Goal: Task Accomplishment & Management: Complete application form

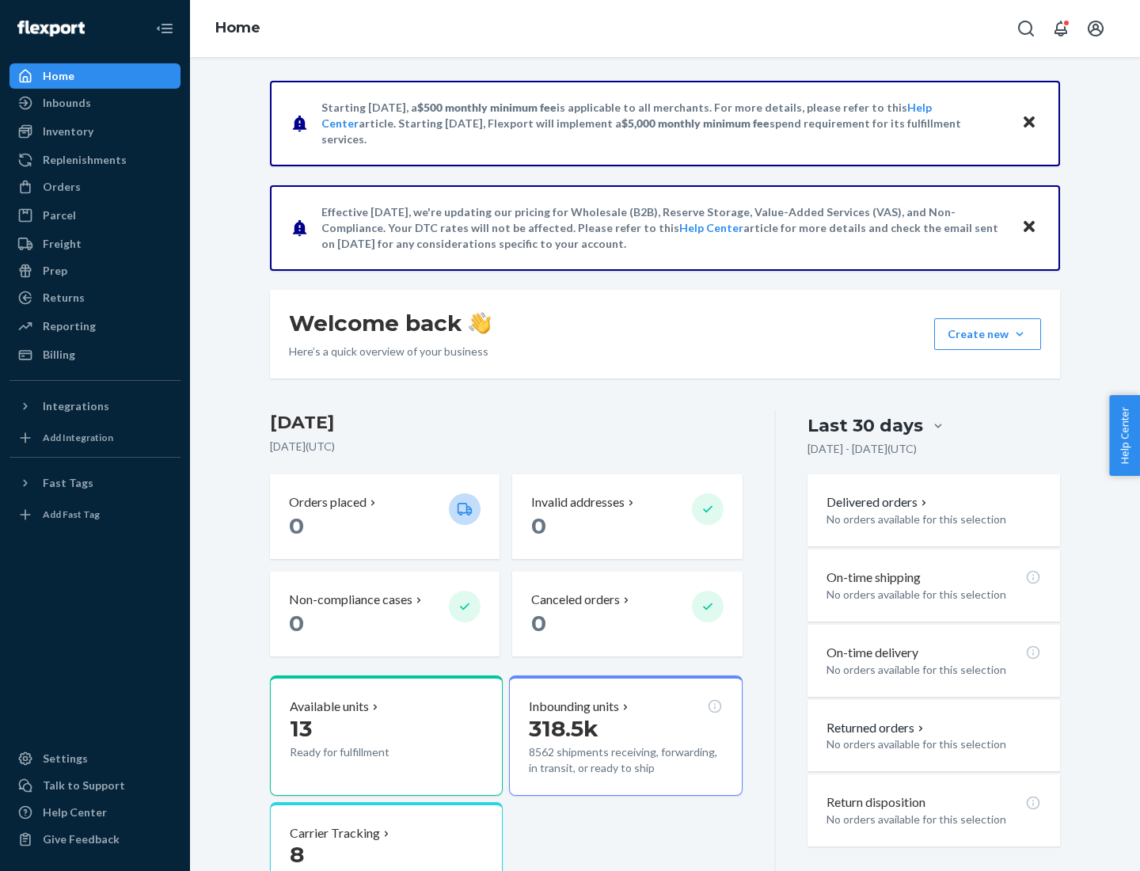
click at [1020, 334] on button "Create new Create new inbound Create new order Create new product" at bounding box center [987, 334] width 107 height 32
click at [95, 103] on div "Inbounds" at bounding box center [95, 103] width 168 height 22
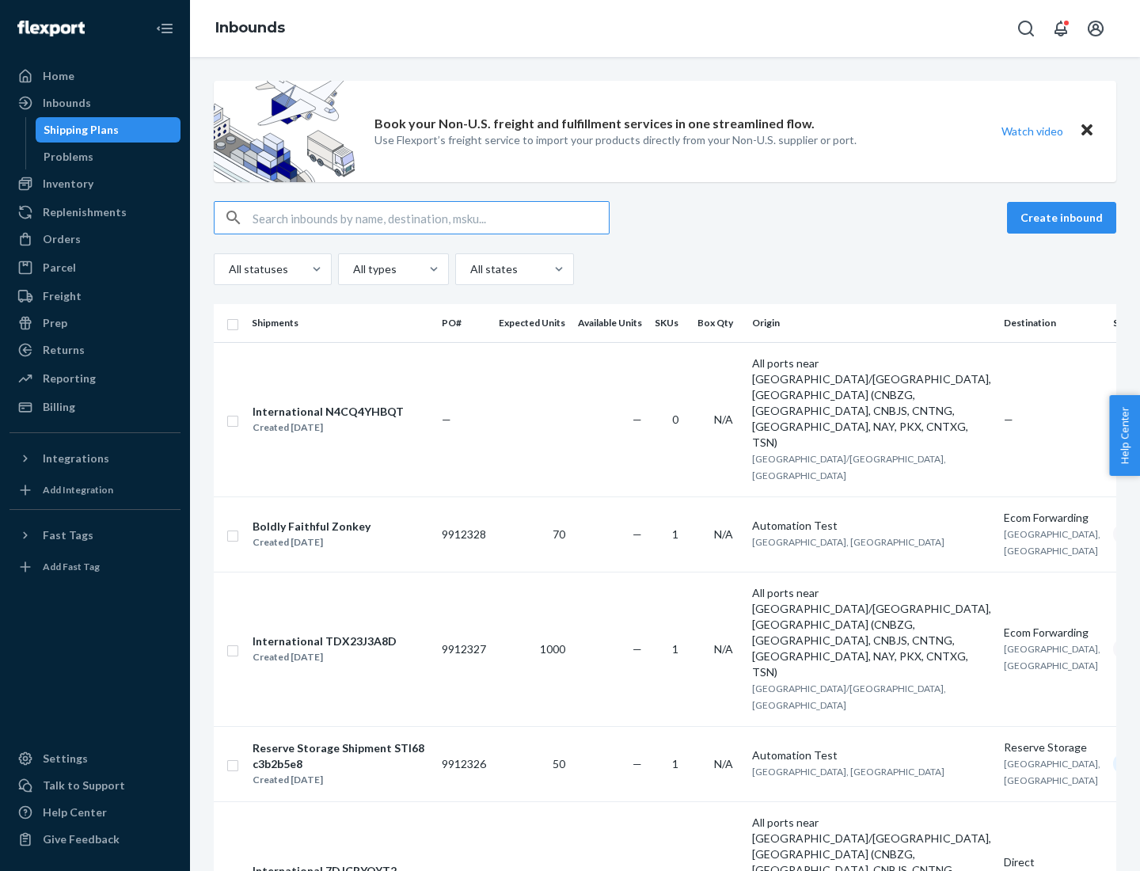
click at [1064, 218] on button "Create inbound" at bounding box center [1061, 218] width 109 height 32
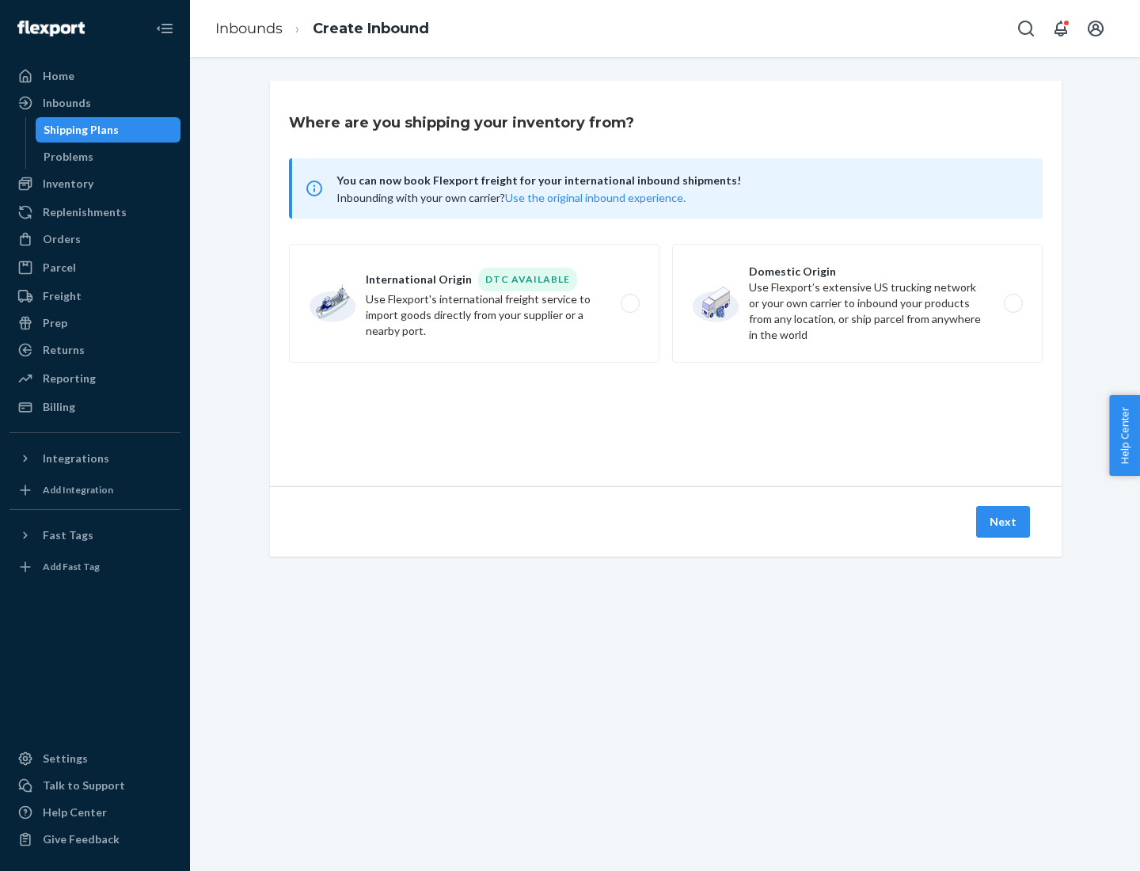
click at [857, 303] on label "Domestic Origin Use Flexport’s extensive US trucking network or your own carrie…" at bounding box center [857, 303] width 371 height 119
click at [1013, 303] on input "Domestic Origin Use Flexport’s extensive US trucking network or your own carrie…" at bounding box center [1018, 303] width 10 height 10
radio input "true"
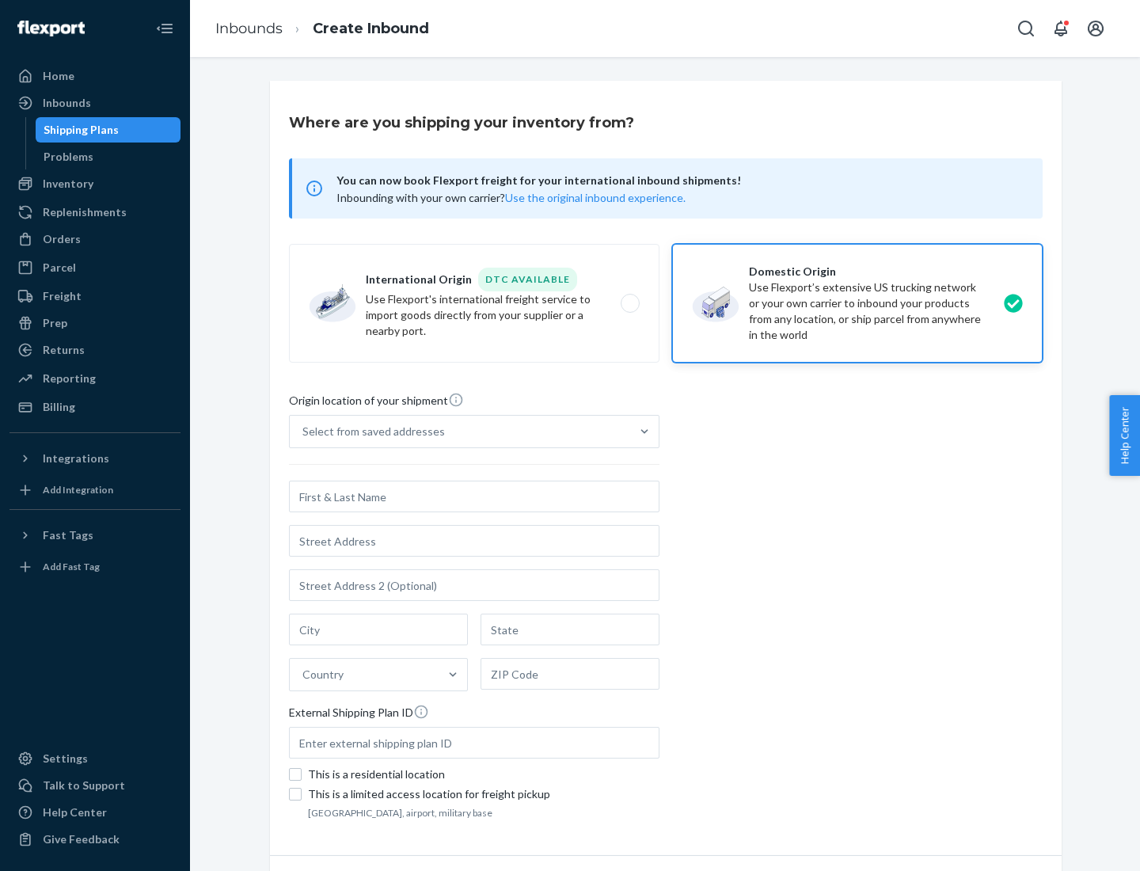
click at [370, 431] on div "Select from saved addresses" at bounding box center [373, 432] width 143 height 16
click at [304, 431] on input "Select from saved addresses" at bounding box center [303, 432] width 2 height 16
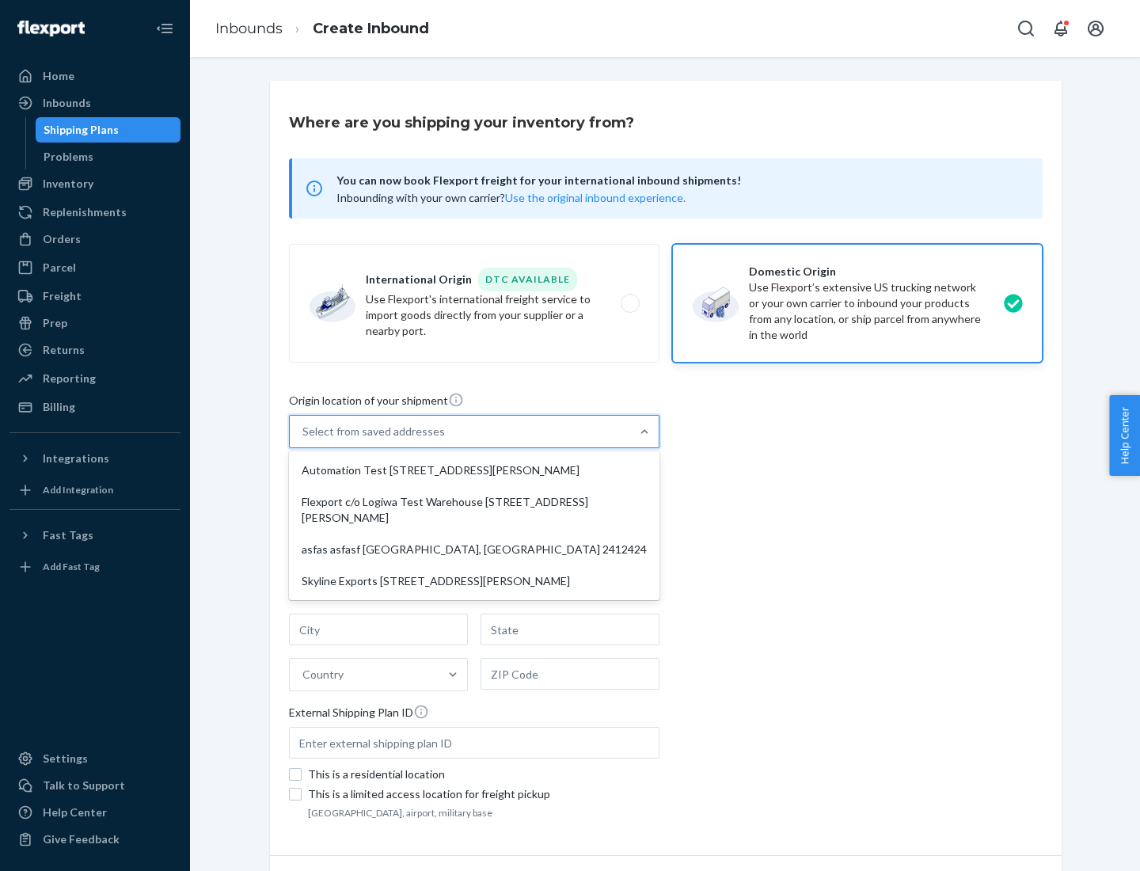
scroll to position [6, 0]
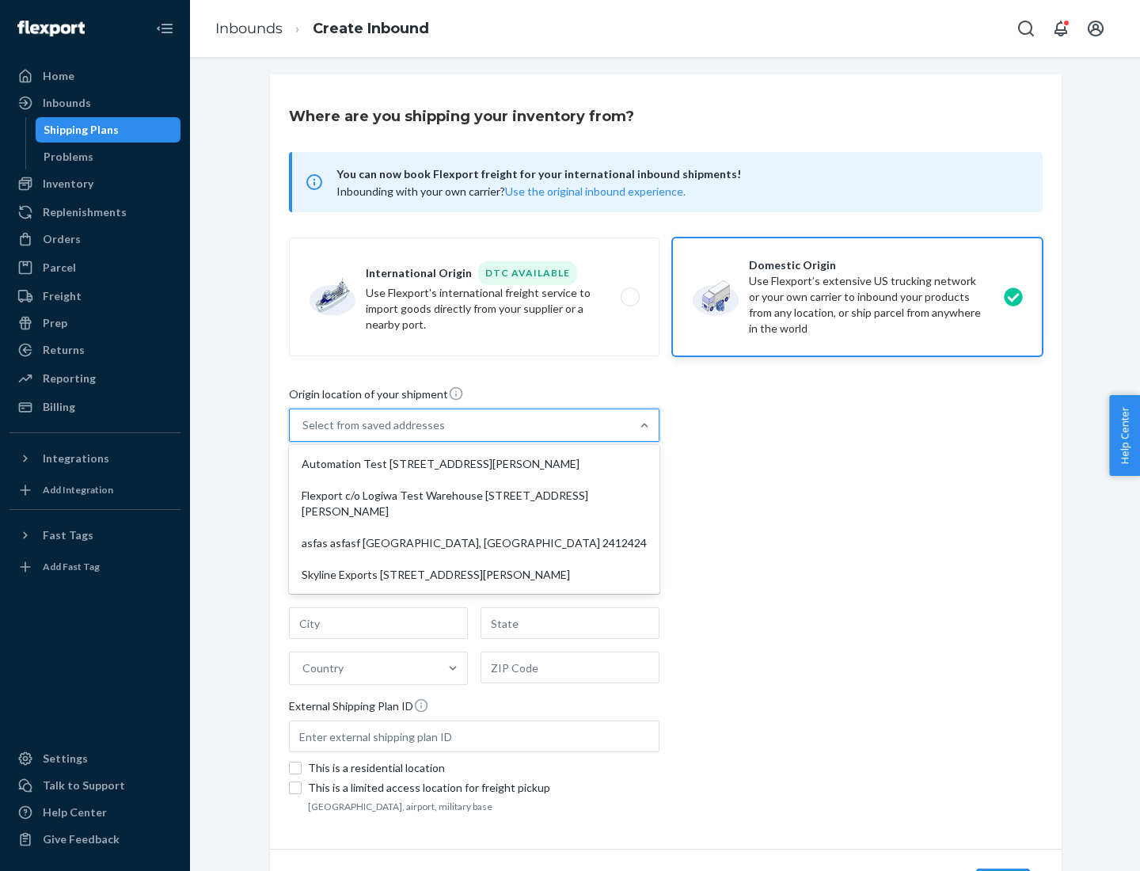
click at [474, 464] on div "Automation Test [STREET_ADDRESS][PERSON_NAME]" at bounding box center [474, 464] width 364 height 32
click at [304, 433] on input "option Automation Test [STREET_ADDRESS][PERSON_NAME] focused, 1 of 4. 4 results…" at bounding box center [303, 425] width 2 height 16
type input "Automation Test"
type input "9th Floor"
type input "[GEOGRAPHIC_DATA]"
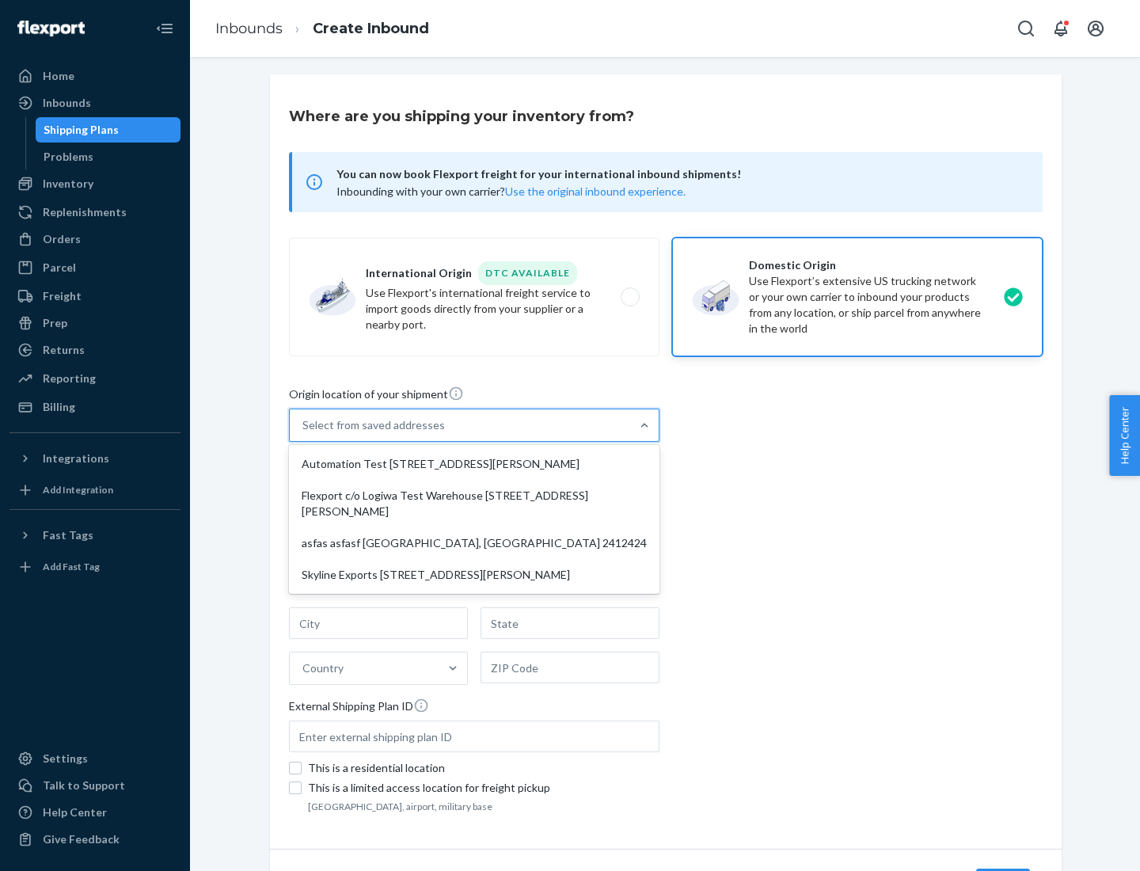
type input "CA"
type input "94104"
type input "[STREET_ADDRESS][PERSON_NAME]"
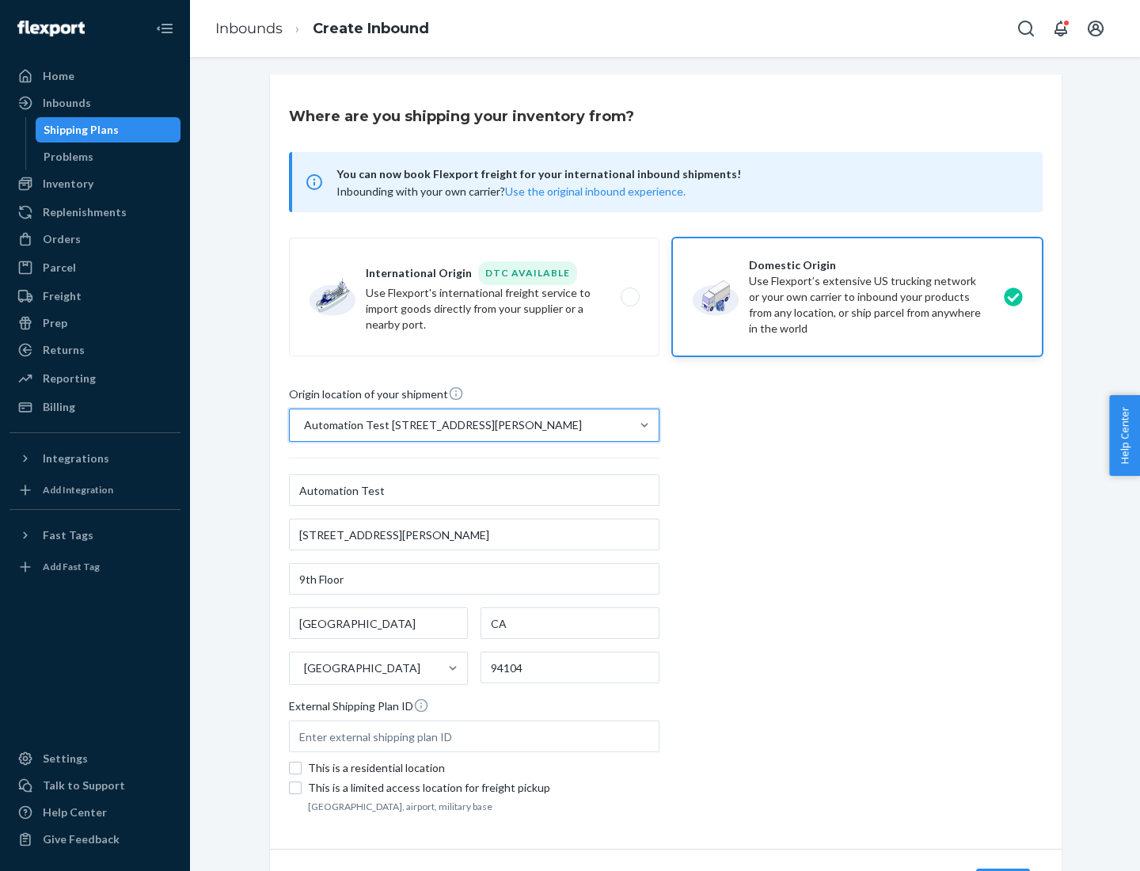
scroll to position [93, 0]
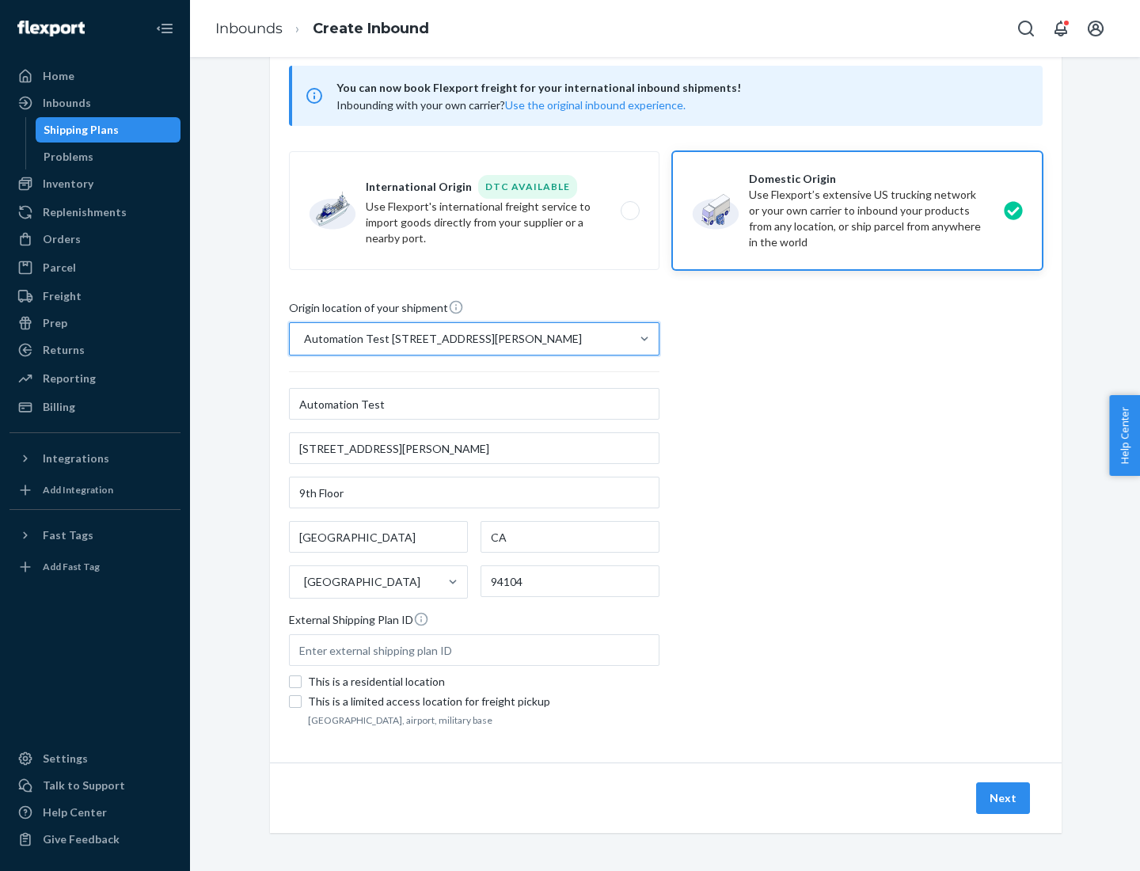
click at [1004, 798] on button "Next" at bounding box center [1003, 798] width 54 height 32
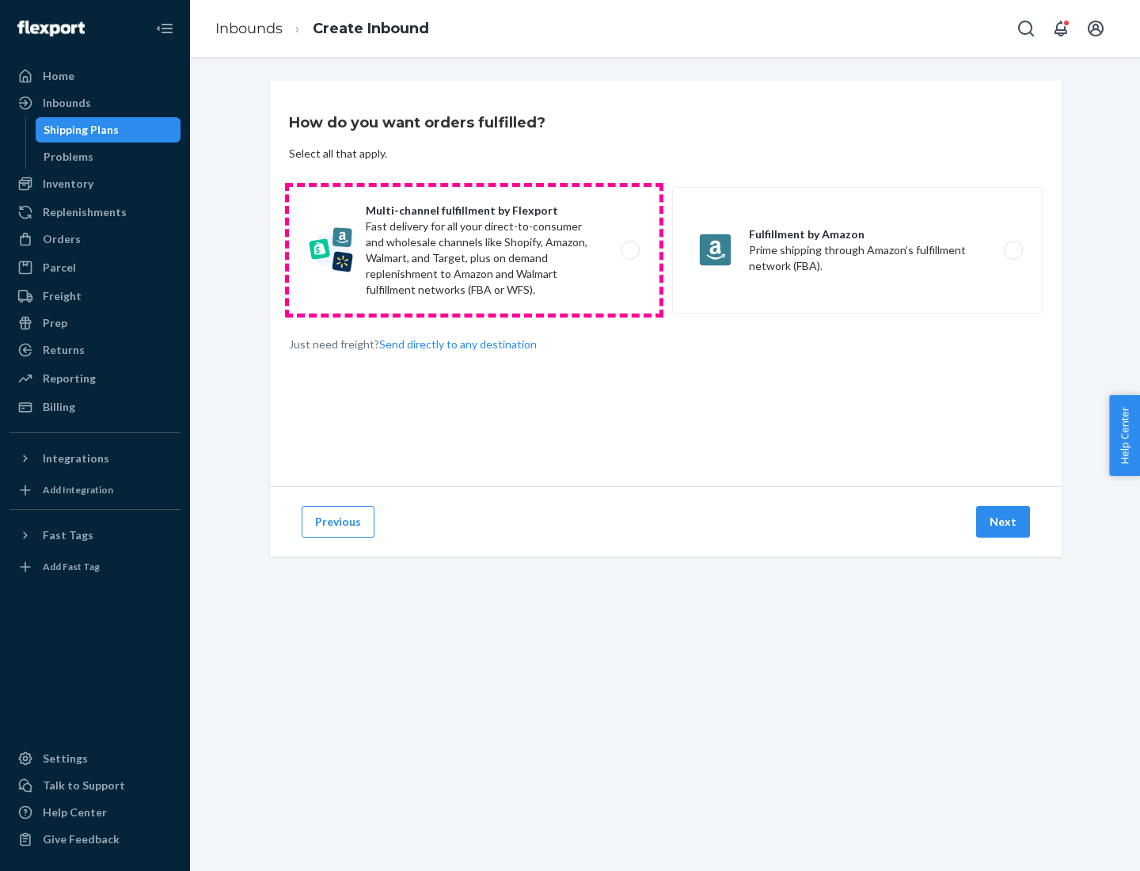
click at [474, 250] on label "Multi-channel fulfillment by Flexport Fast delivery for all your direct-to-cons…" at bounding box center [474, 250] width 371 height 127
click at [629, 250] on input "Multi-channel fulfillment by Flexport Fast delivery for all your direct-to-cons…" at bounding box center [634, 250] width 10 height 10
radio input "true"
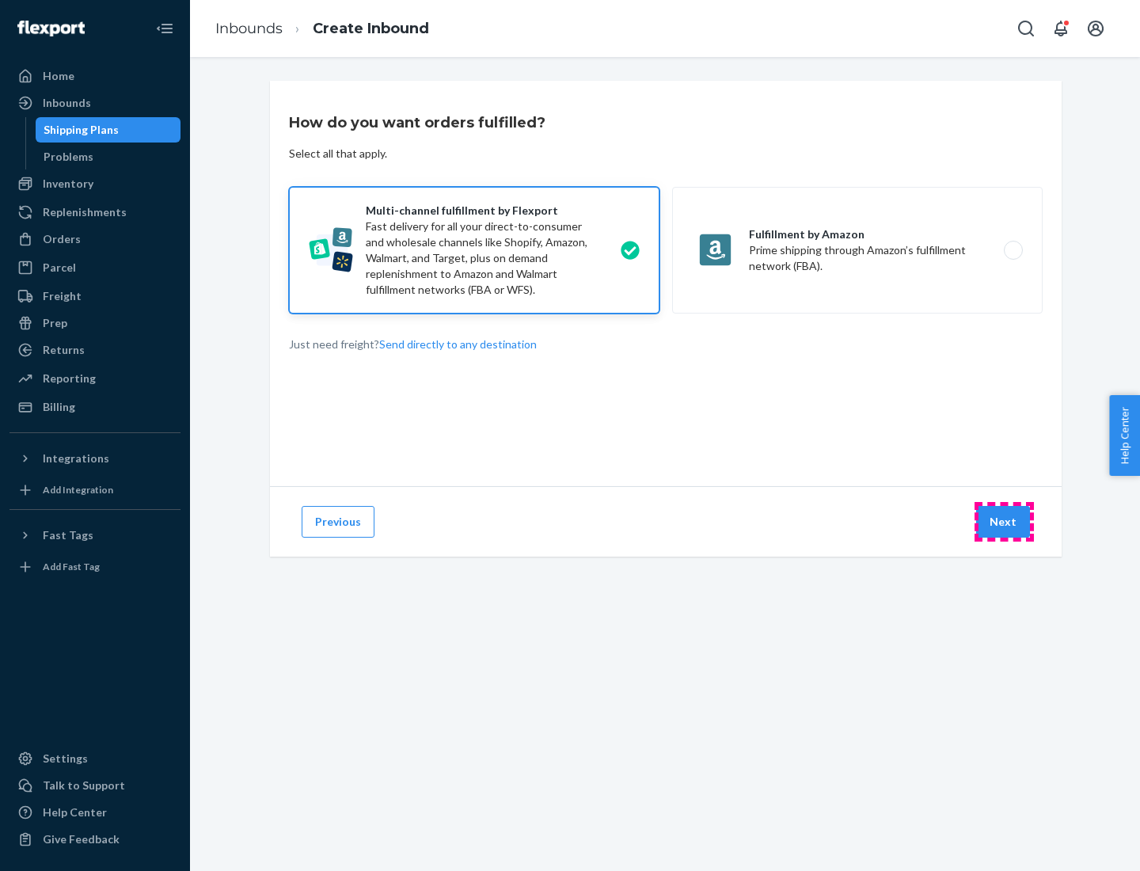
click at [1004, 522] on button "Next" at bounding box center [1003, 522] width 54 height 32
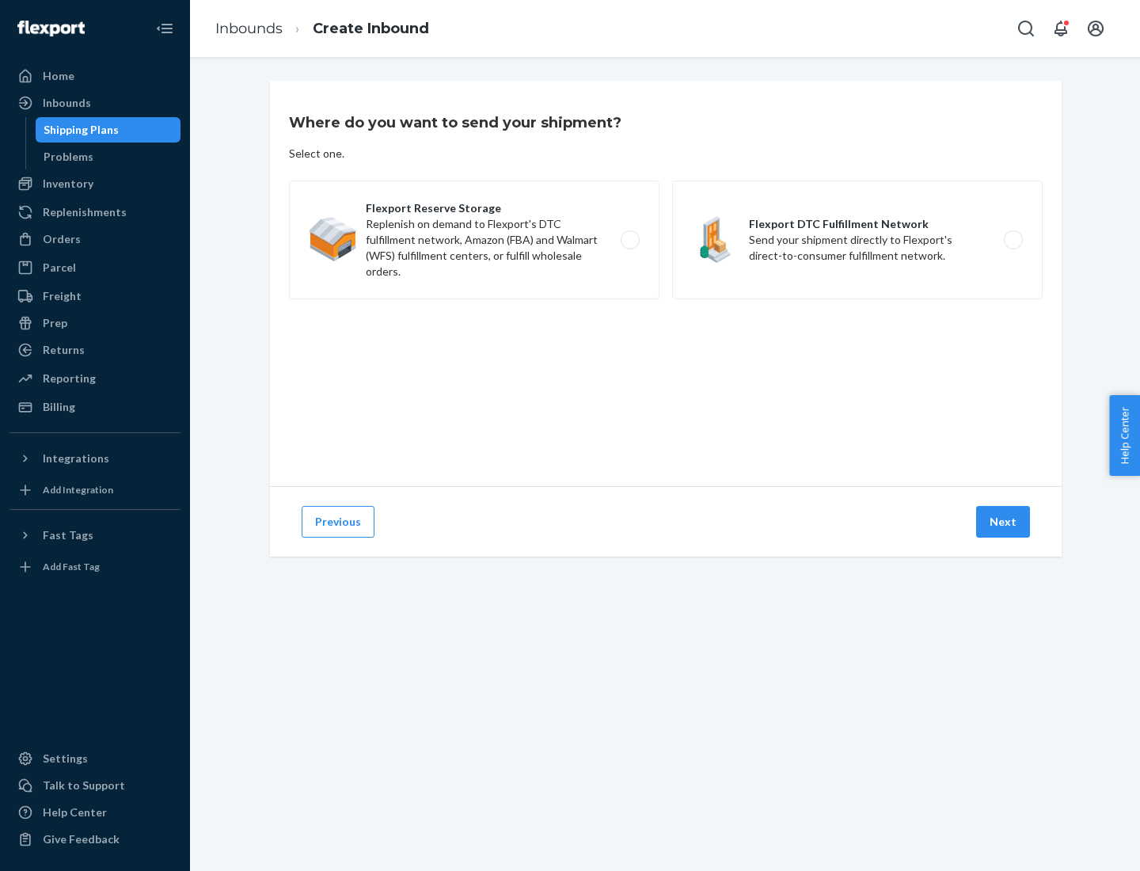
click at [857, 240] on label "Flexport DTC Fulfillment Network Send your shipment directly to Flexport's dire…" at bounding box center [857, 240] width 371 height 119
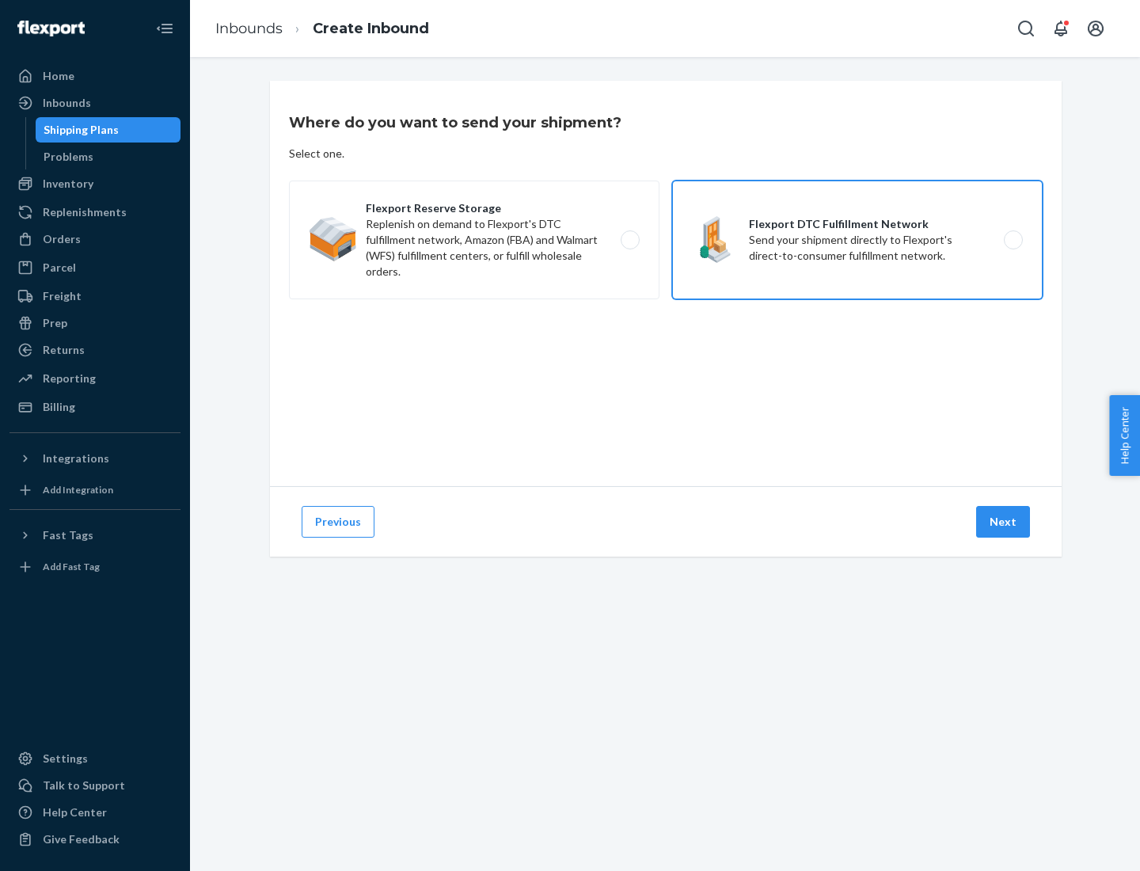
click at [1013, 240] on input "Flexport DTC Fulfillment Network Send your shipment directly to Flexport's dire…" at bounding box center [1018, 240] width 10 height 10
radio input "true"
click at [1004, 522] on button "Next" at bounding box center [1003, 522] width 54 height 32
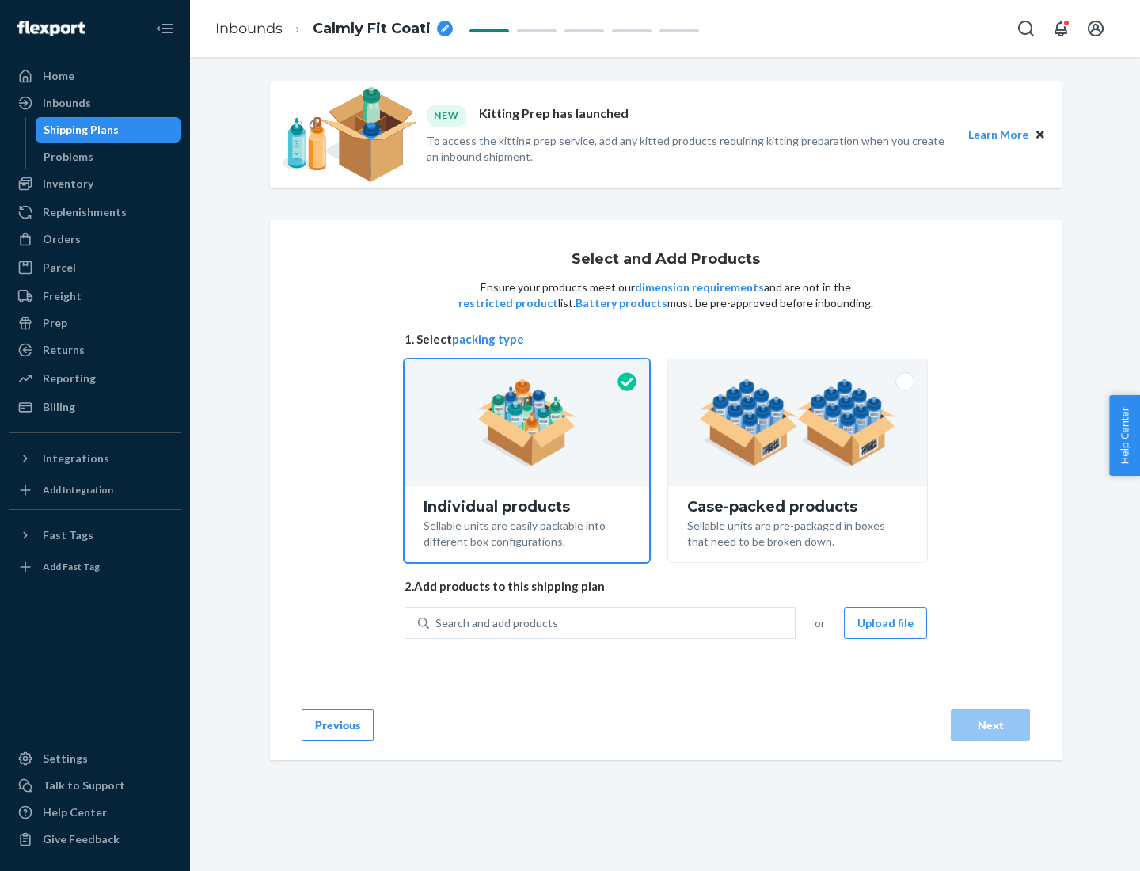
click at [798, 423] on img at bounding box center [797, 422] width 197 height 87
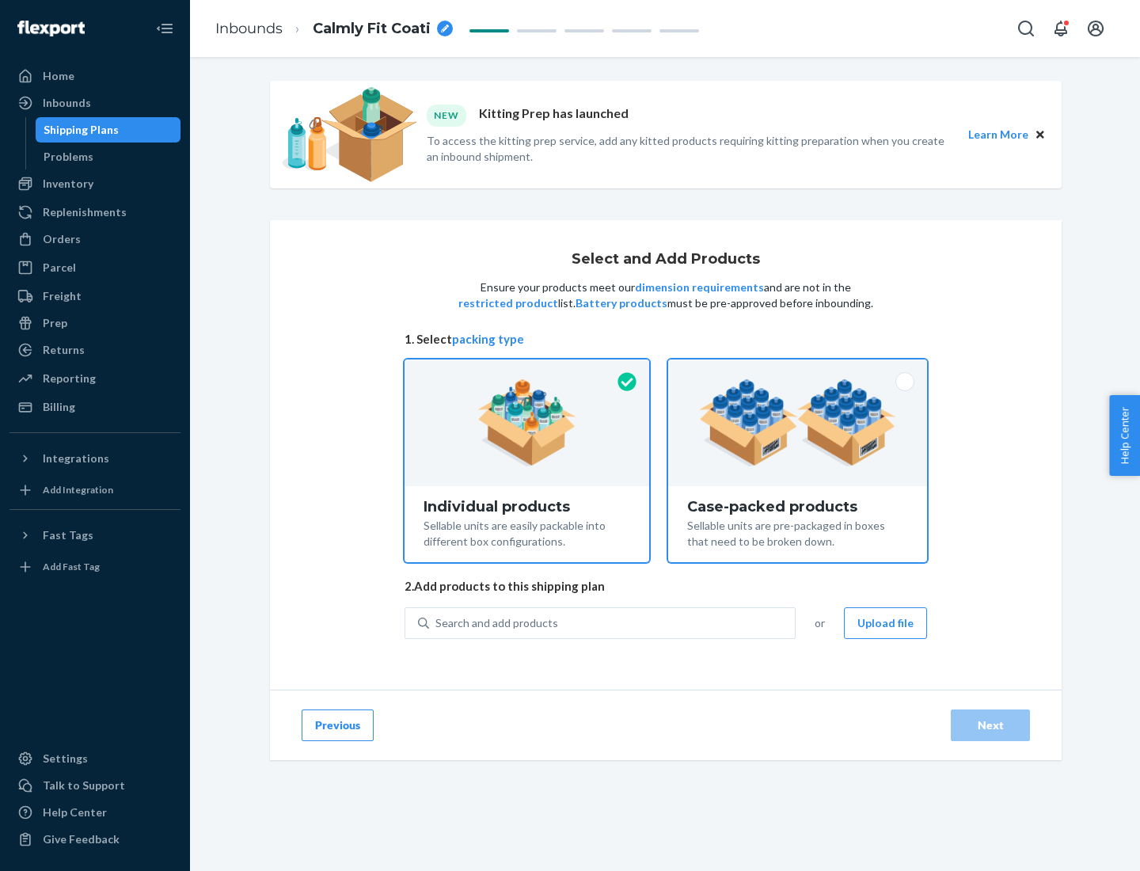
click at [798, 370] on input "Case-packed products Sellable units are pre-packaged in boxes that need to be b…" at bounding box center [797, 364] width 10 height 10
radio input "true"
radio input "false"
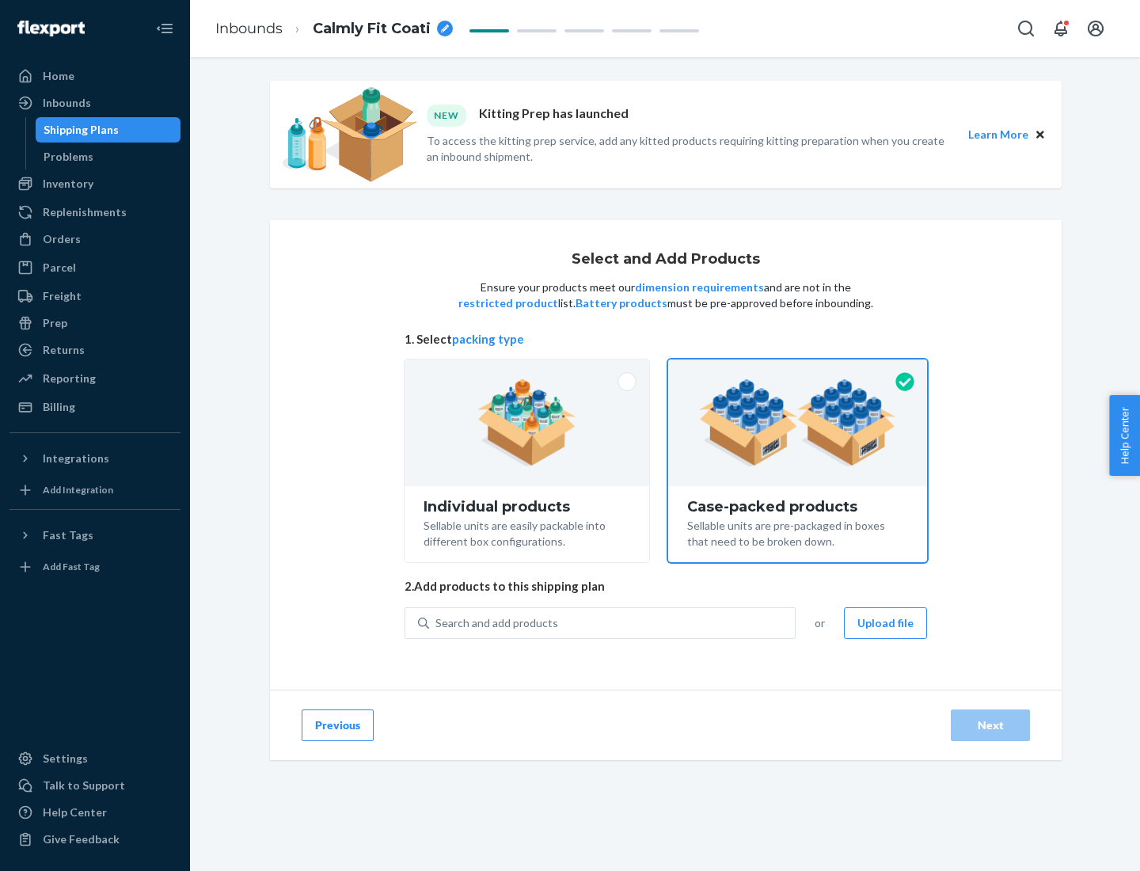
click at [613, 622] on div "Search and add products" at bounding box center [612, 623] width 366 height 29
click at [437, 622] on input "Search and add products" at bounding box center [436, 623] width 2 height 16
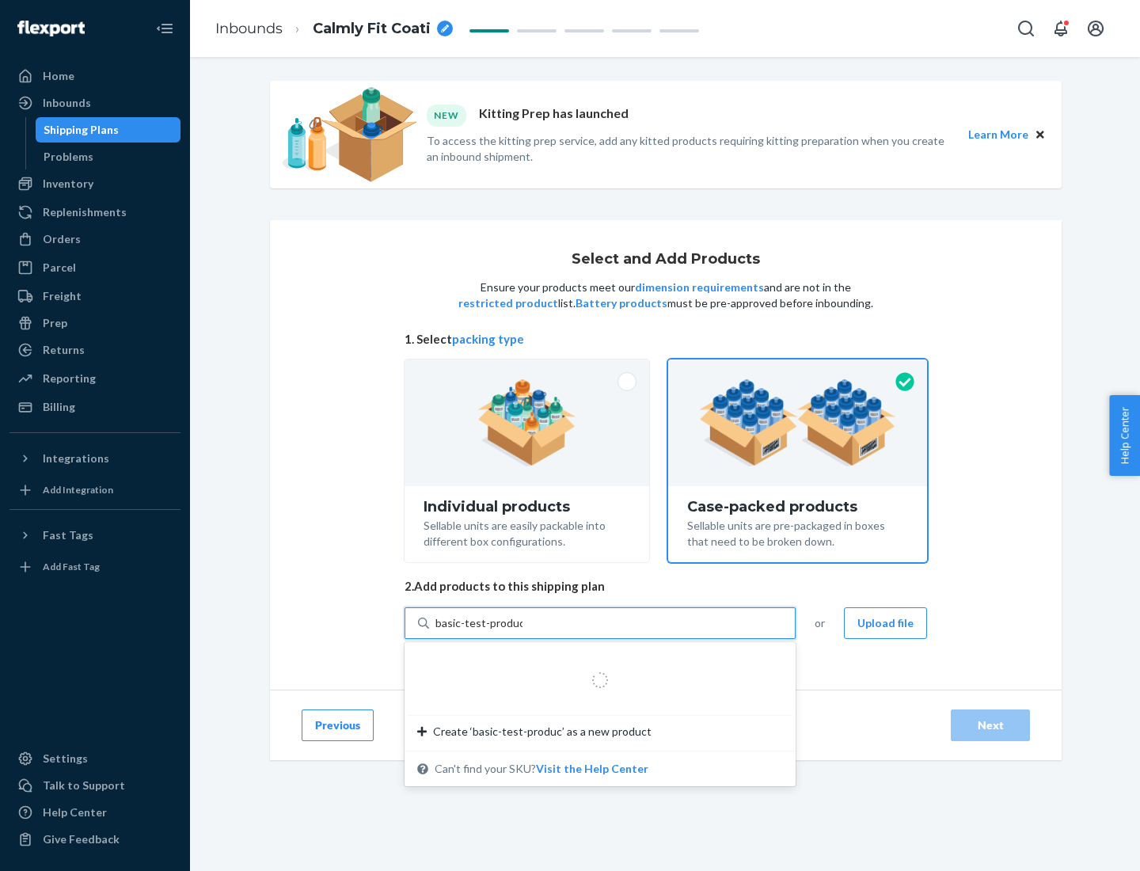
type input "basic-test-product-1"
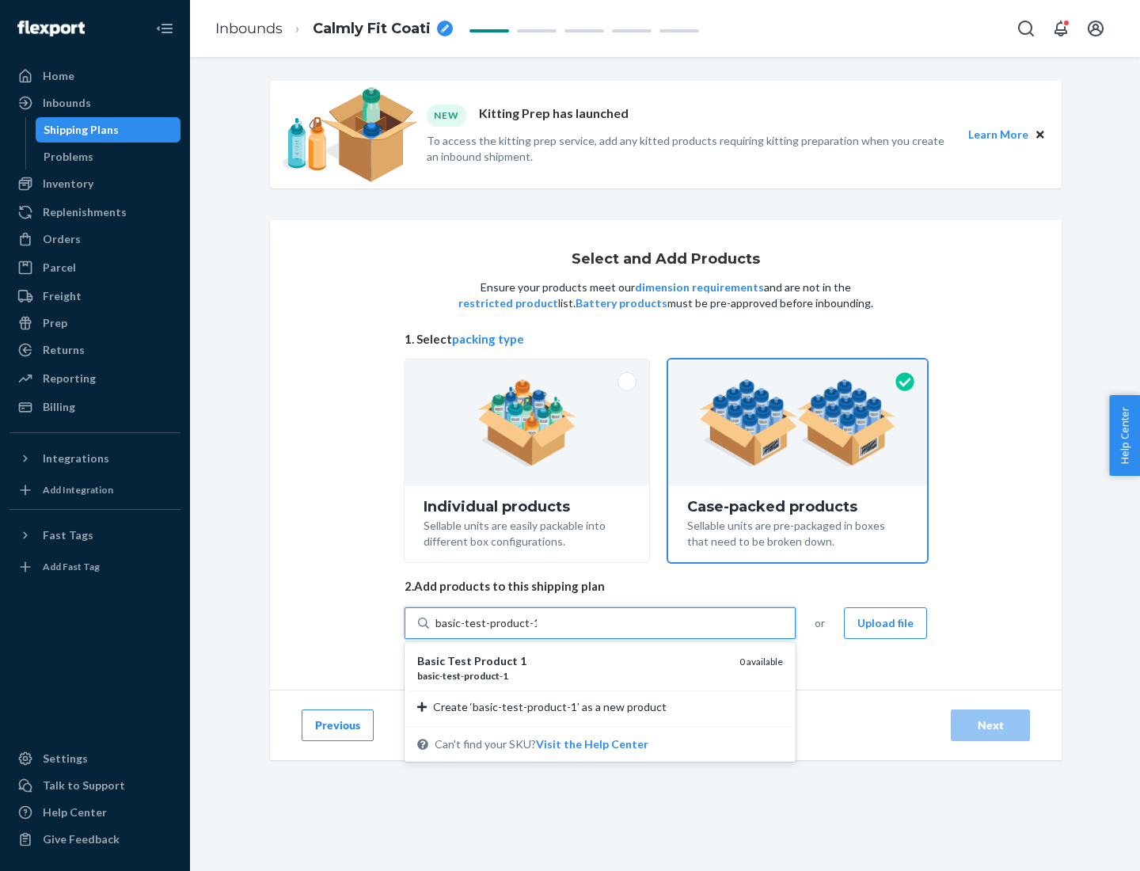
click at [572, 675] on div "basic - test - product - 1" at bounding box center [572, 675] width 310 height 13
click at [537, 631] on input "basic-test-product-1" at bounding box center [485, 623] width 101 height 16
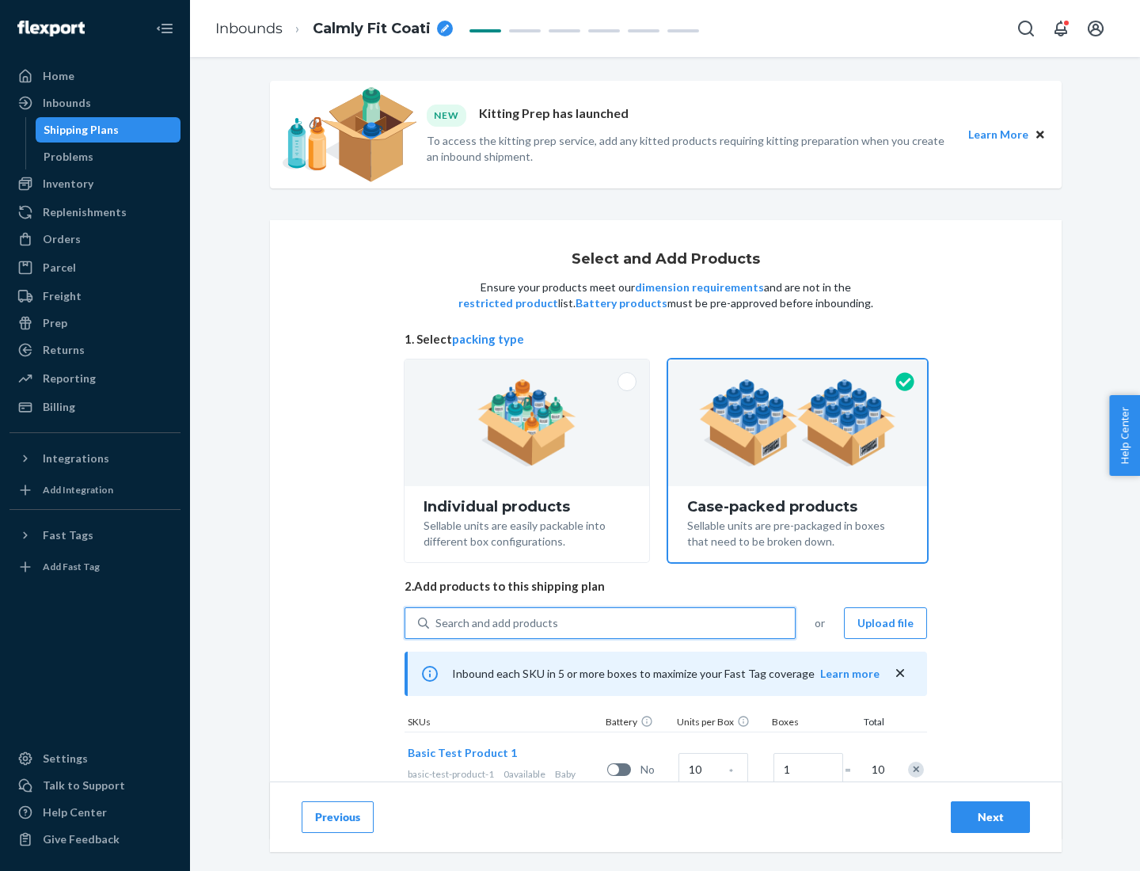
scroll to position [57, 0]
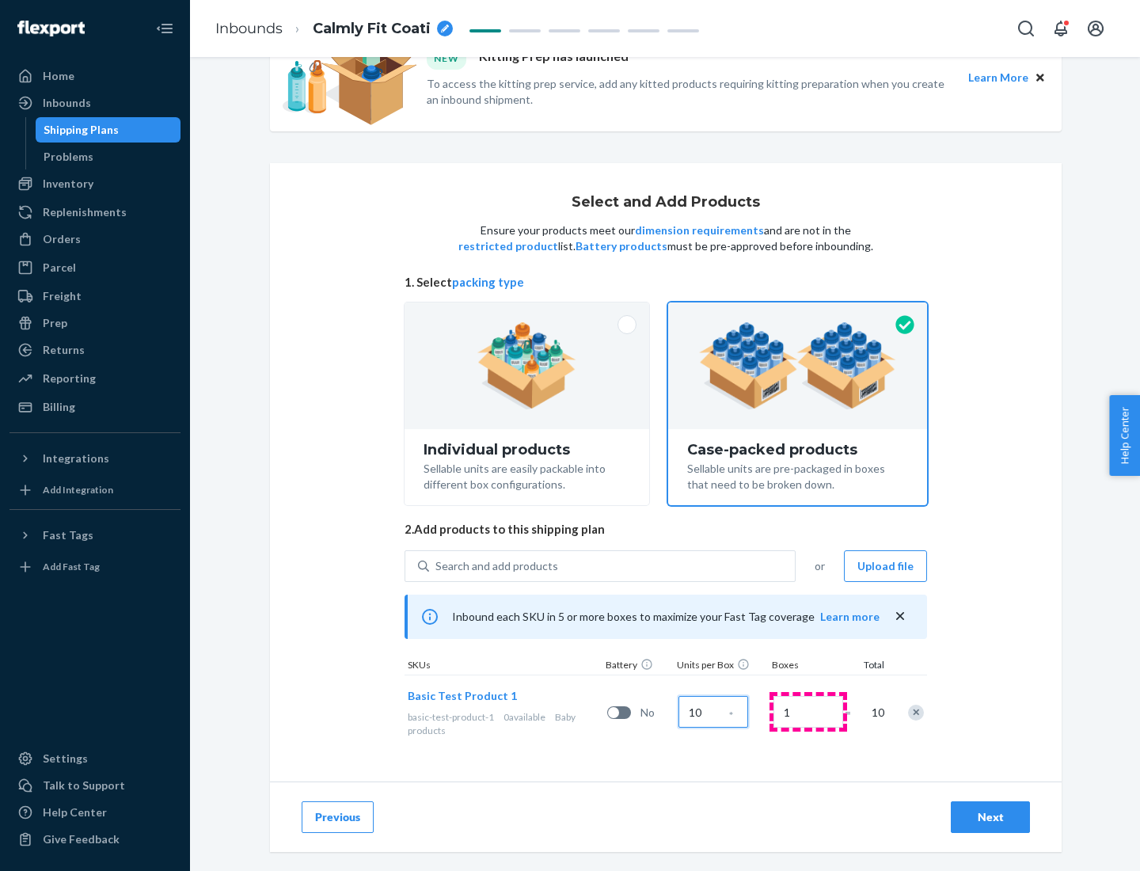
type input "10"
type input "7"
click at [990, 817] on div "Next" at bounding box center [990, 817] width 52 height 16
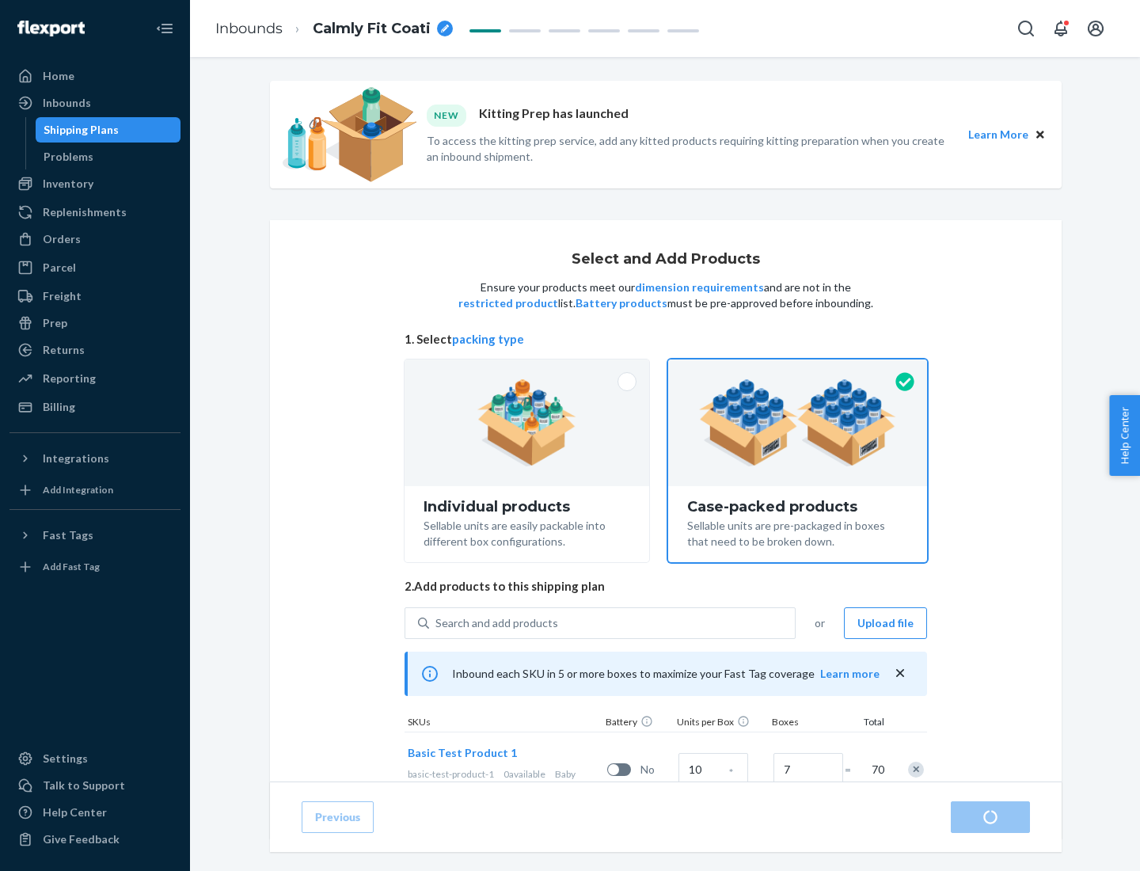
radio input "true"
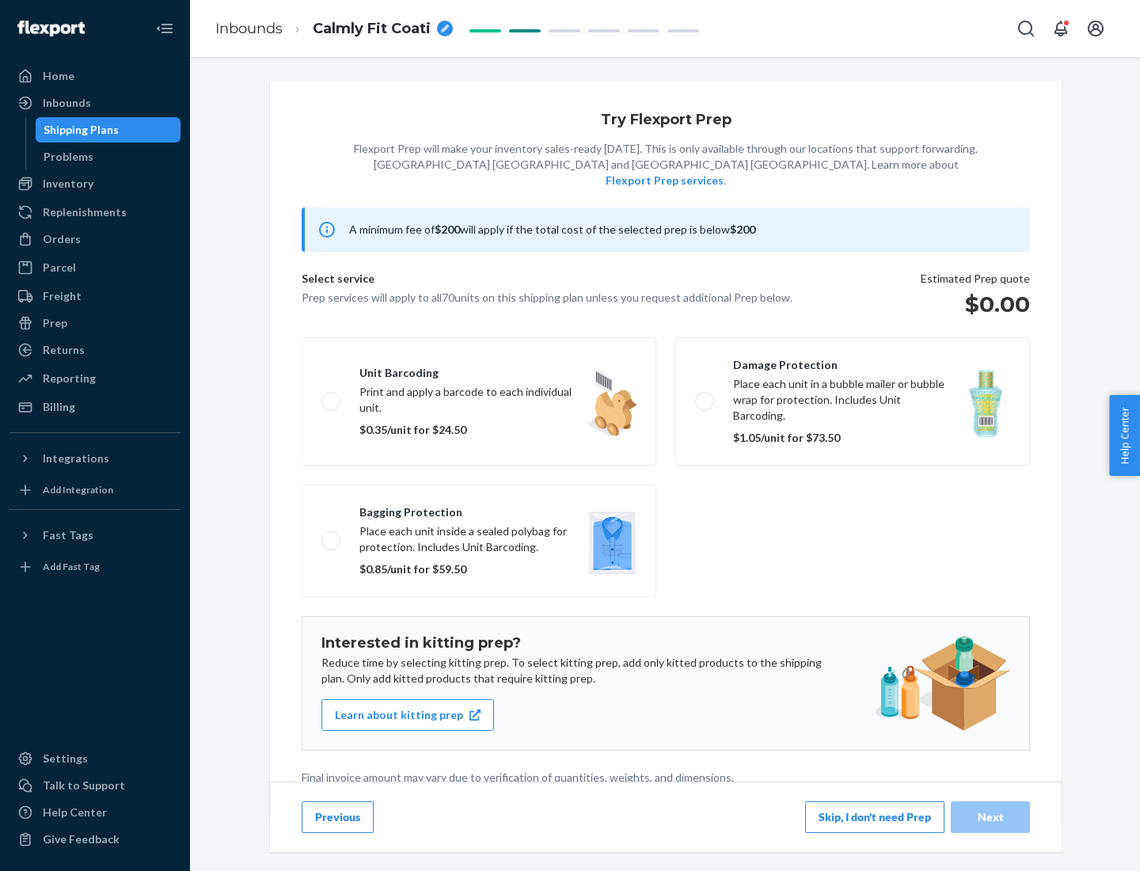
scroll to position [4, 0]
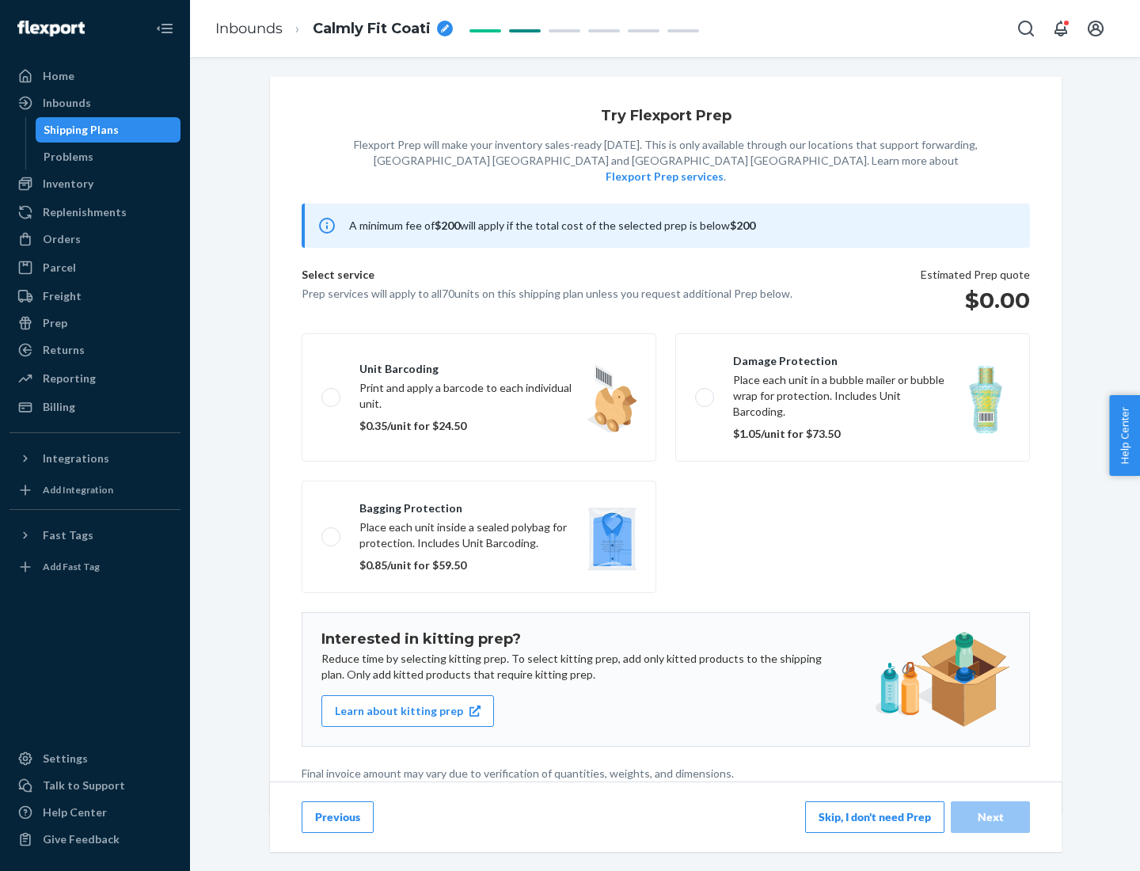
click at [479, 504] on label "Bagging protection Place each unit inside a sealed polybag for protection. Incl…" at bounding box center [479, 537] width 355 height 112
click at [332, 531] on input "Bagging protection Place each unit inside a sealed polybag for protection. Incl…" at bounding box center [326, 536] width 10 height 10
checkbox input "true"
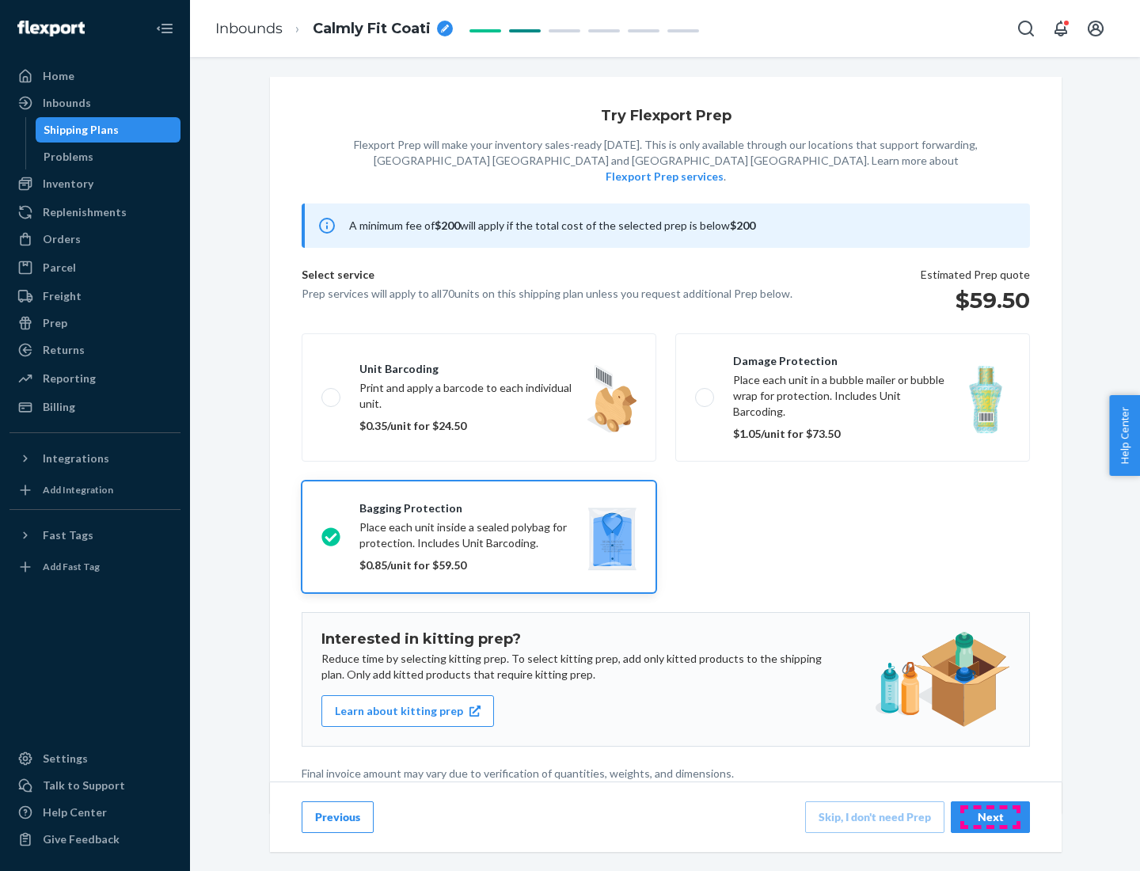
click at [990, 816] on div "Next" at bounding box center [990, 817] width 52 height 16
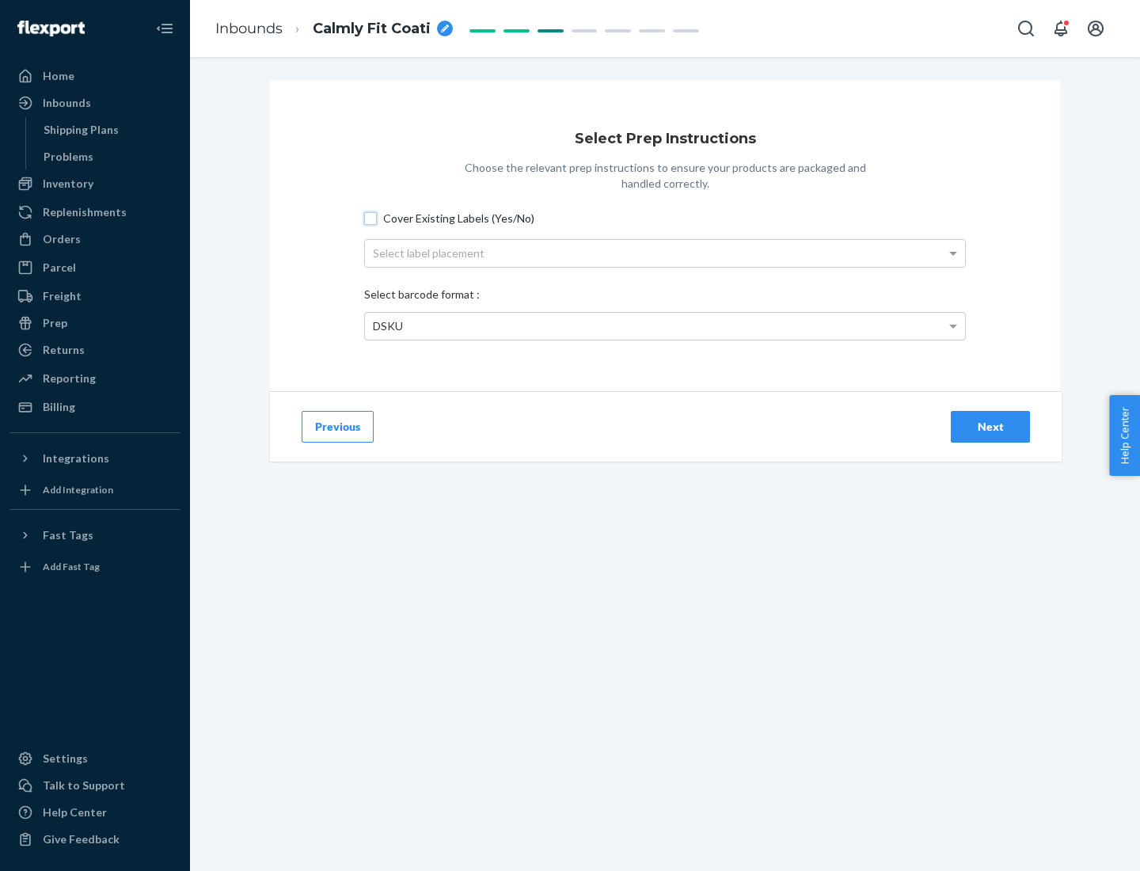
click at [371, 218] on input "Cover Existing Labels (Yes/No)" at bounding box center [370, 218] width 13 height 13
checkbox input "true"
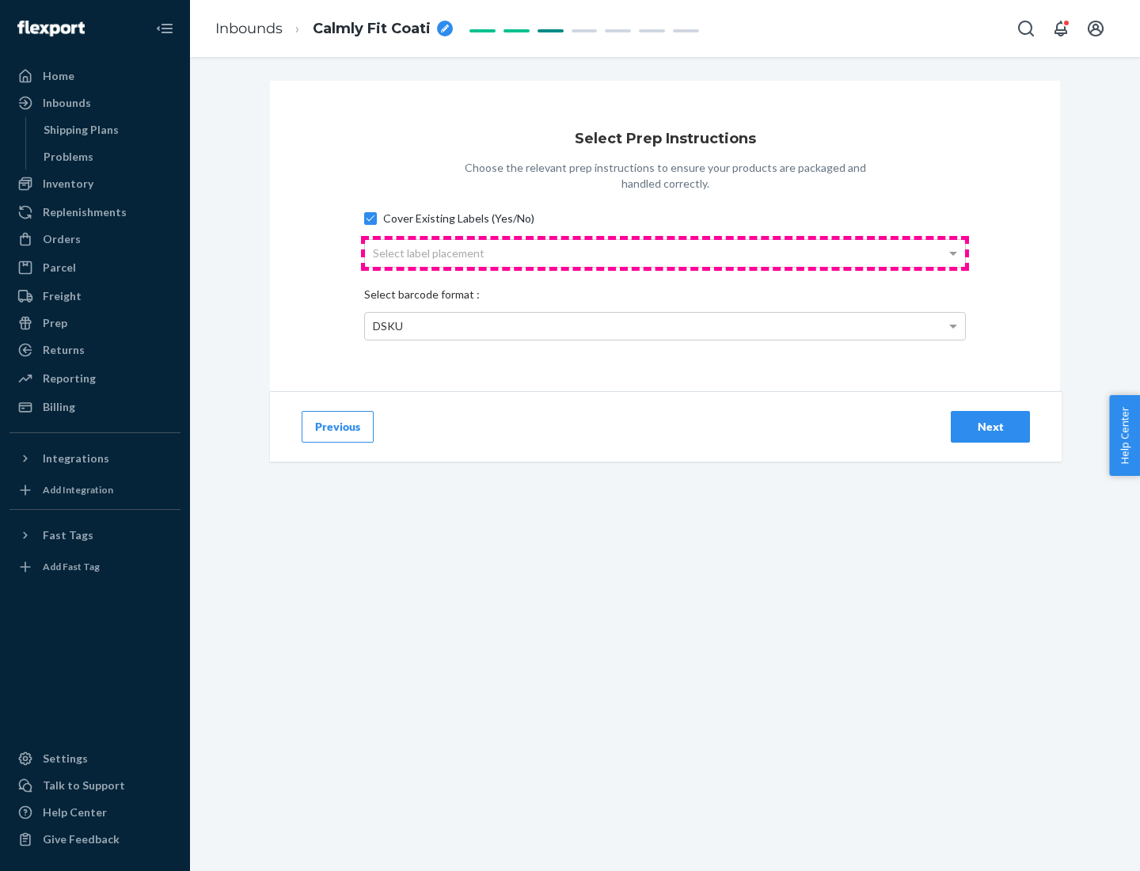
click at [665, 253] on div "Select label placement" at bounding box center [665, 253] width 600 height 27
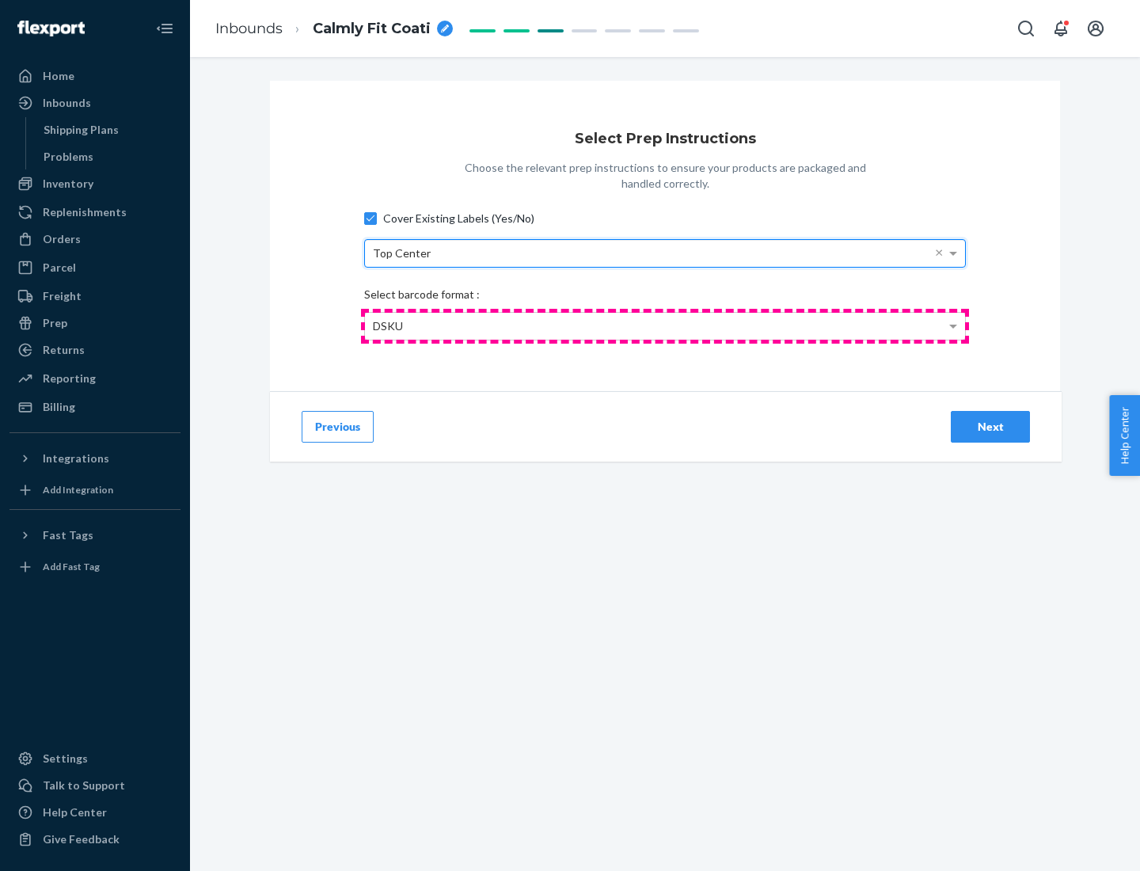
click at [665, 325] on div "DSKU" at bounding box center [665, 326] width 600 height 27
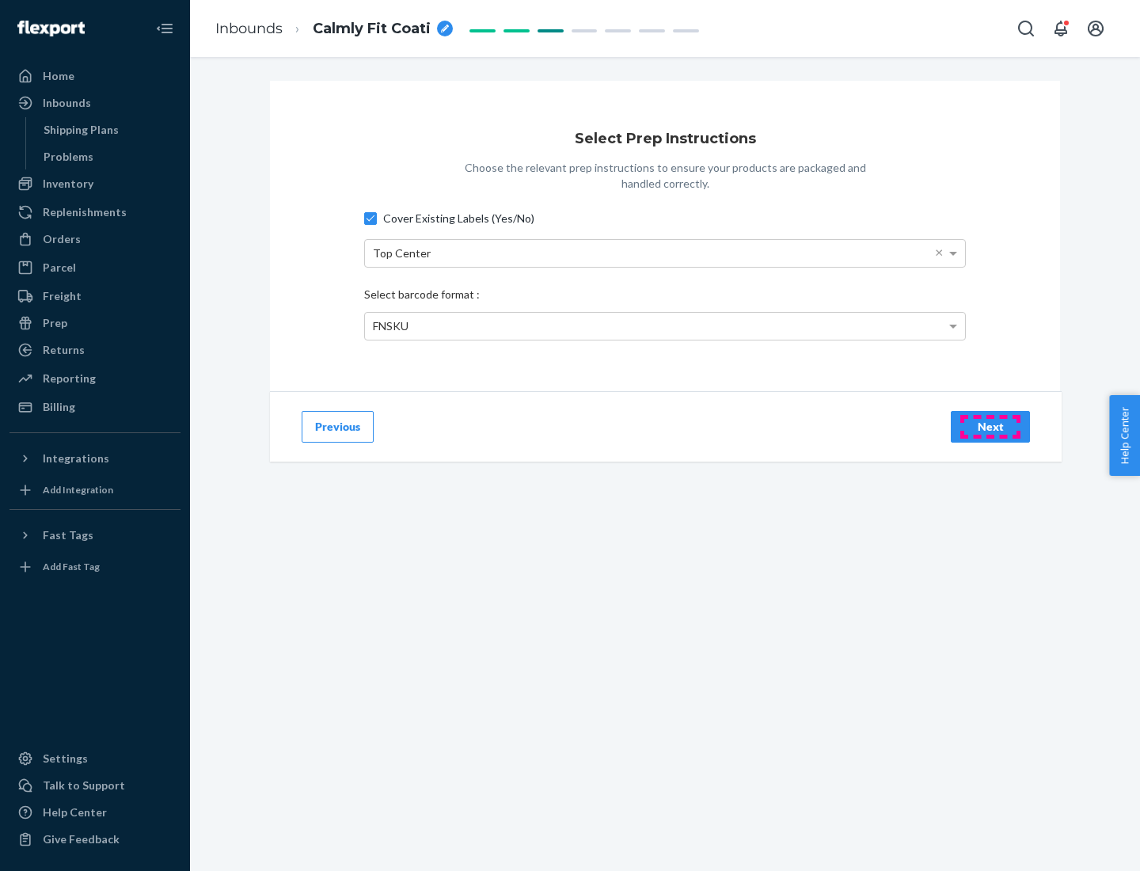
click at [990, 426] on div "Next" at bounding box center [990, 427] width 52 height 16
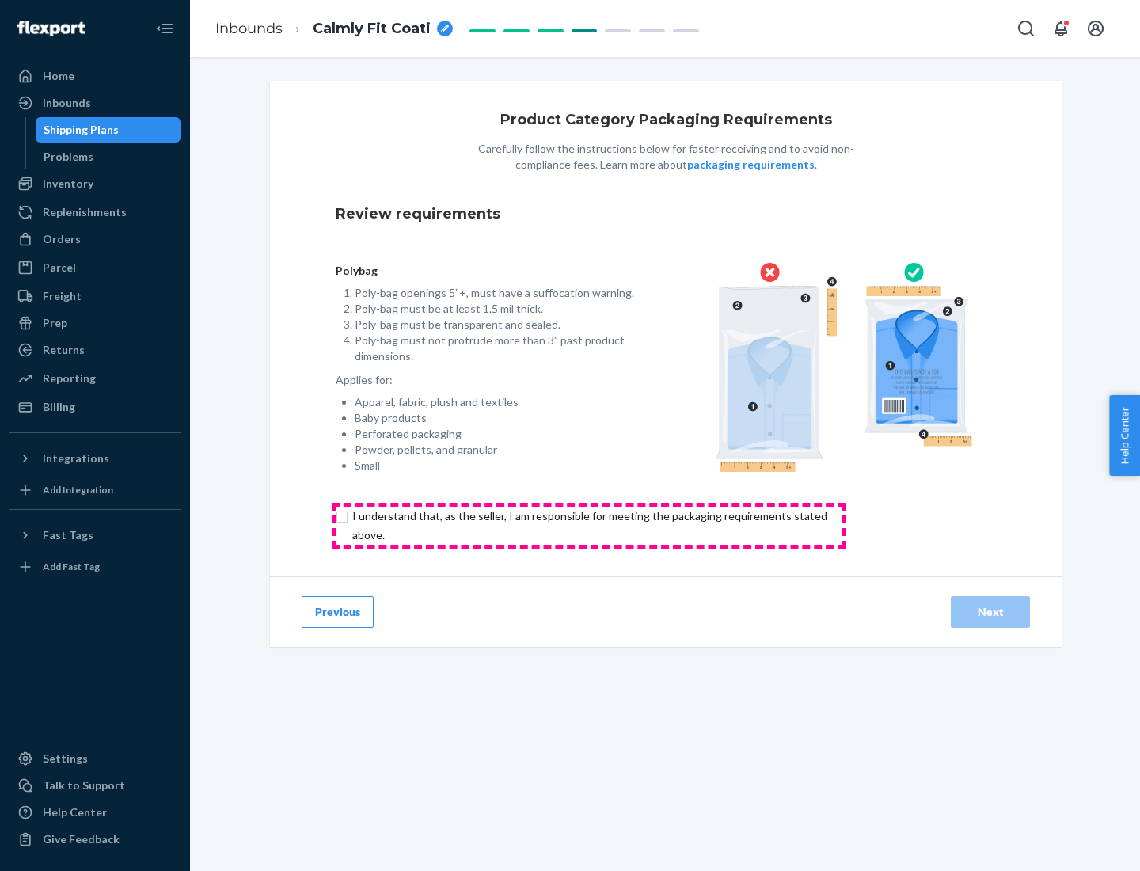
click at [588, 525] on input "checkbox" at bounding box center [599, 526] width 526 height 38
checkbox input "true"
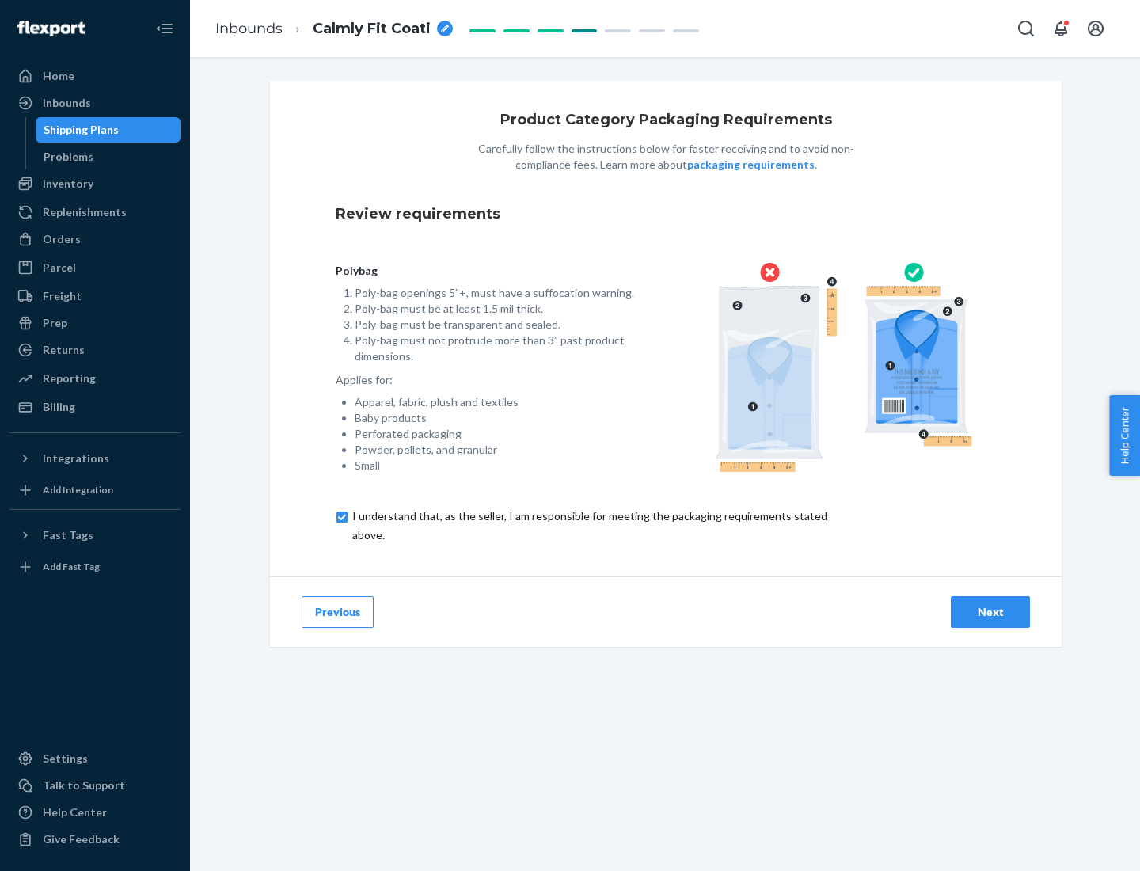
click at [990, 611] on div "Next" at bounding box center [990, 612] width 52 height 16
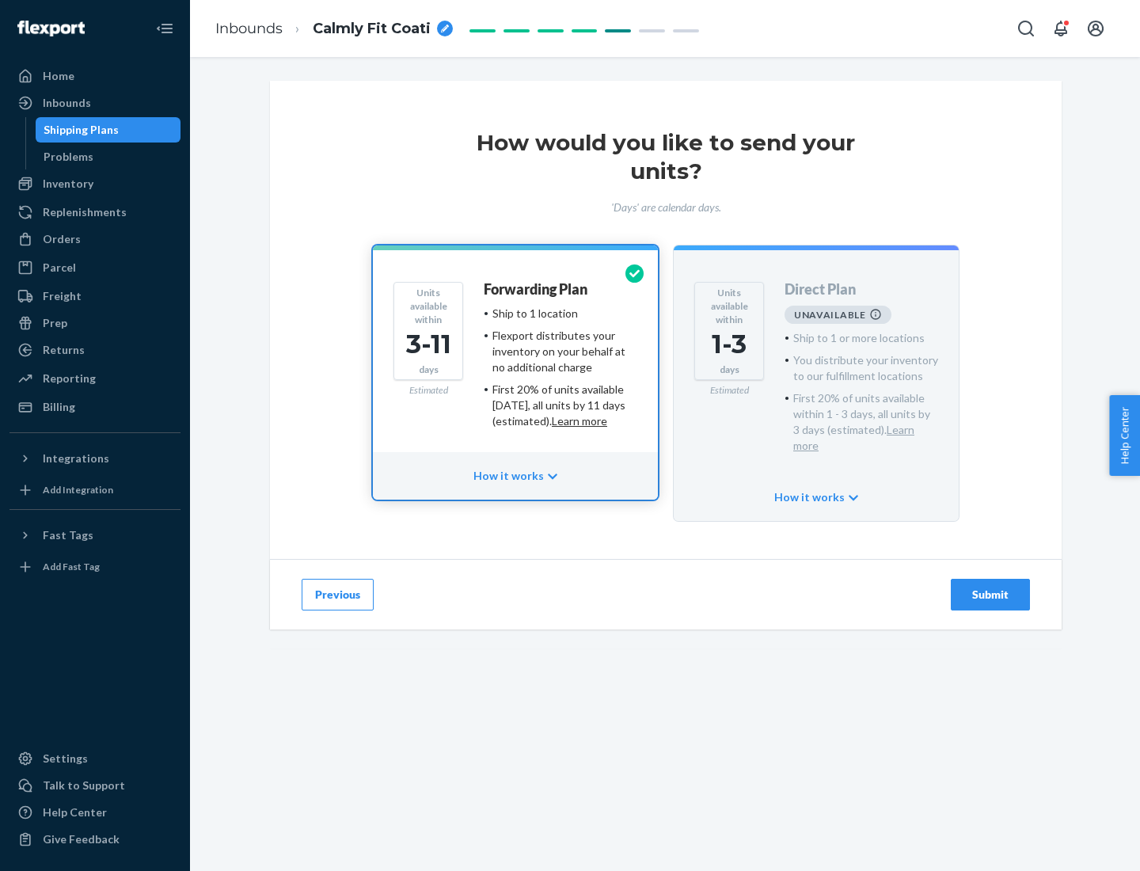
click at [537, 289] on h4 "Forwarding Plan" at bounding box center [536, 290] width 104 height 16
click at [990, 587] on div "Submit" at bounding box center [990, 595] width 52 height 16
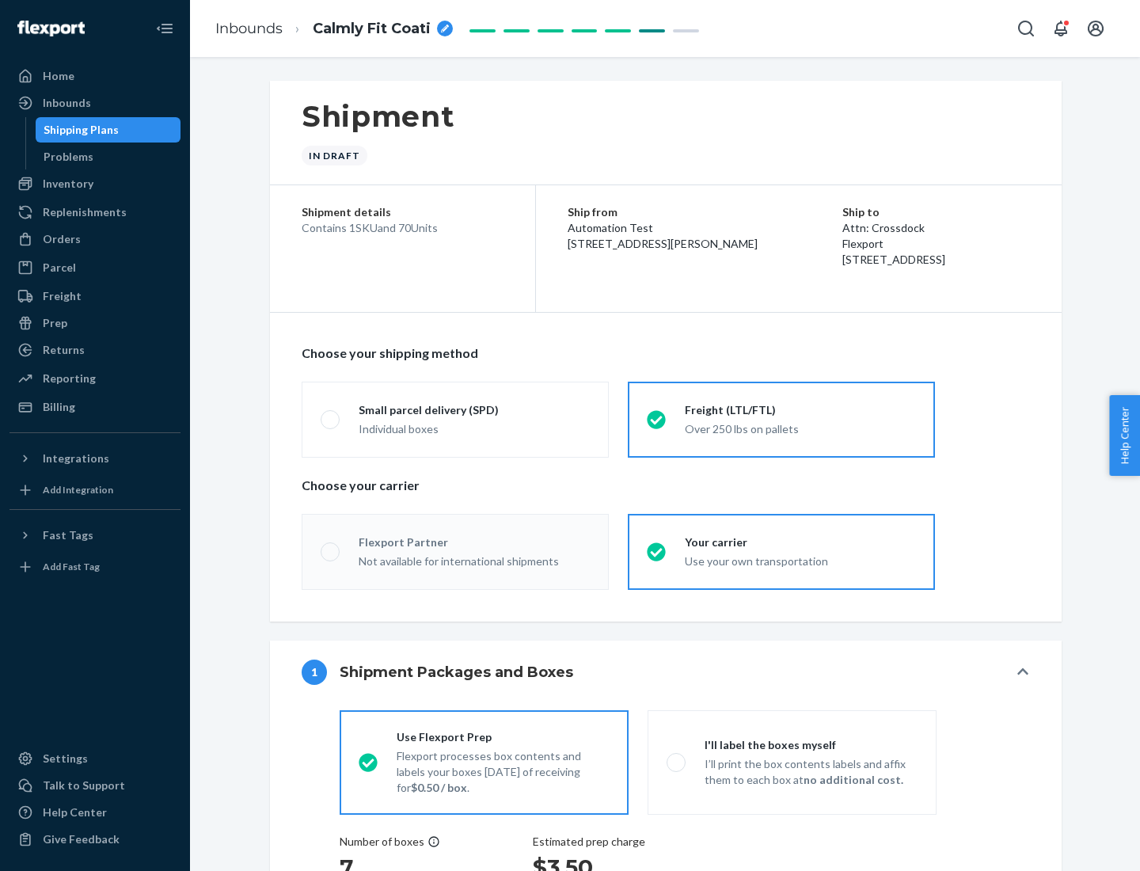
radio input "true"
radio input "false"
radio input "true"
radio input "false"
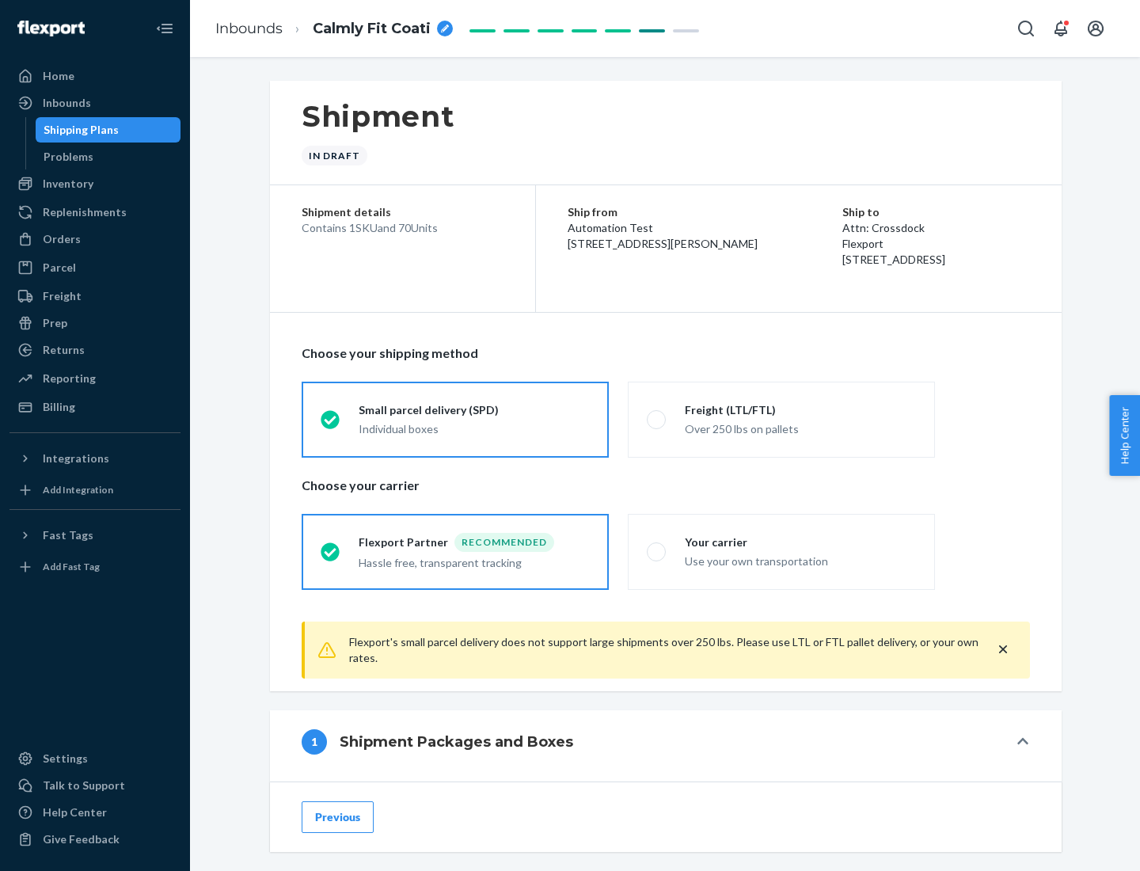
click at [474, 428] on div "Individual boxes" at bounding box center [474, 429] width 231 height 16
click at [331, 424] on input "Small parcel delivery (SPD) Individual boxes" at bounding box center [326, 419] width 10 height 10
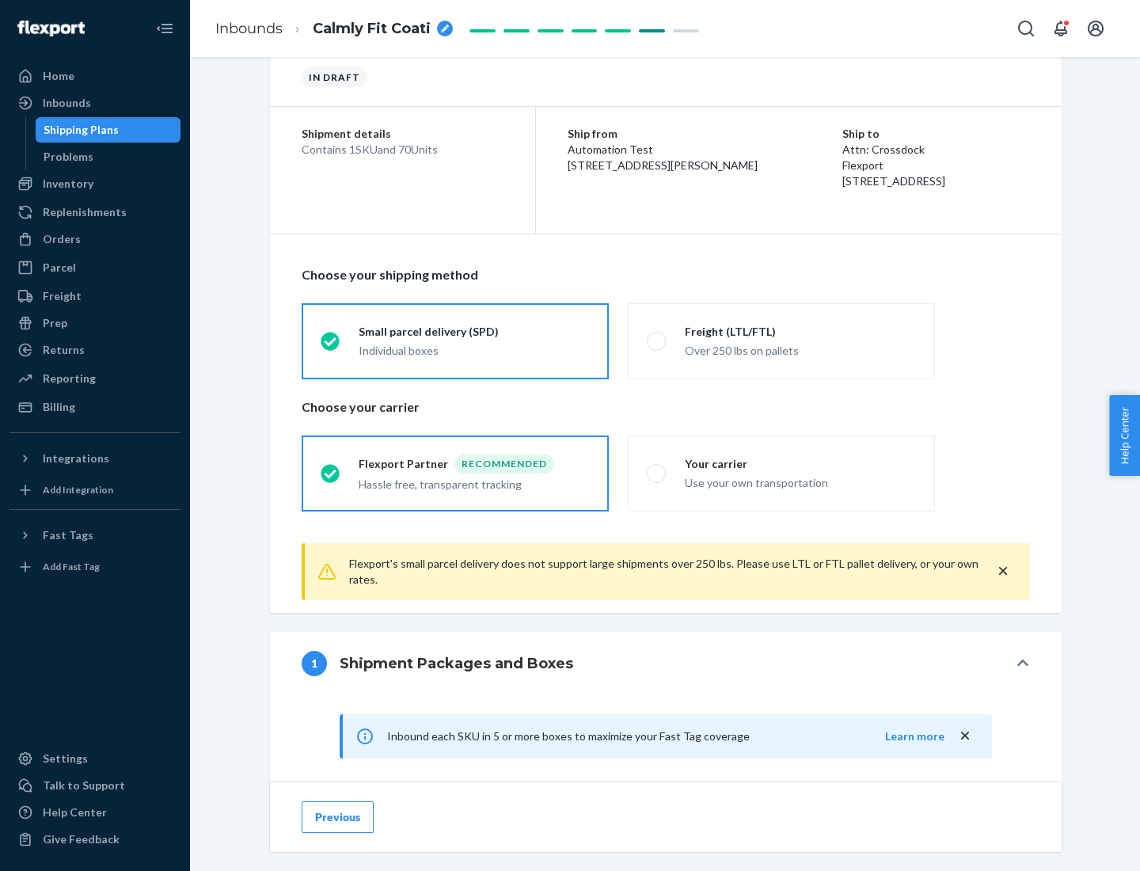
click at [474, 463] on div "Recommended" at bounding box center [504, 463] width 100 height 19
click at [331, 468] on input "Flexport Partner Recommended Hassle free, transparent tracking" at bounding box center [326, 473] width 10 height 10
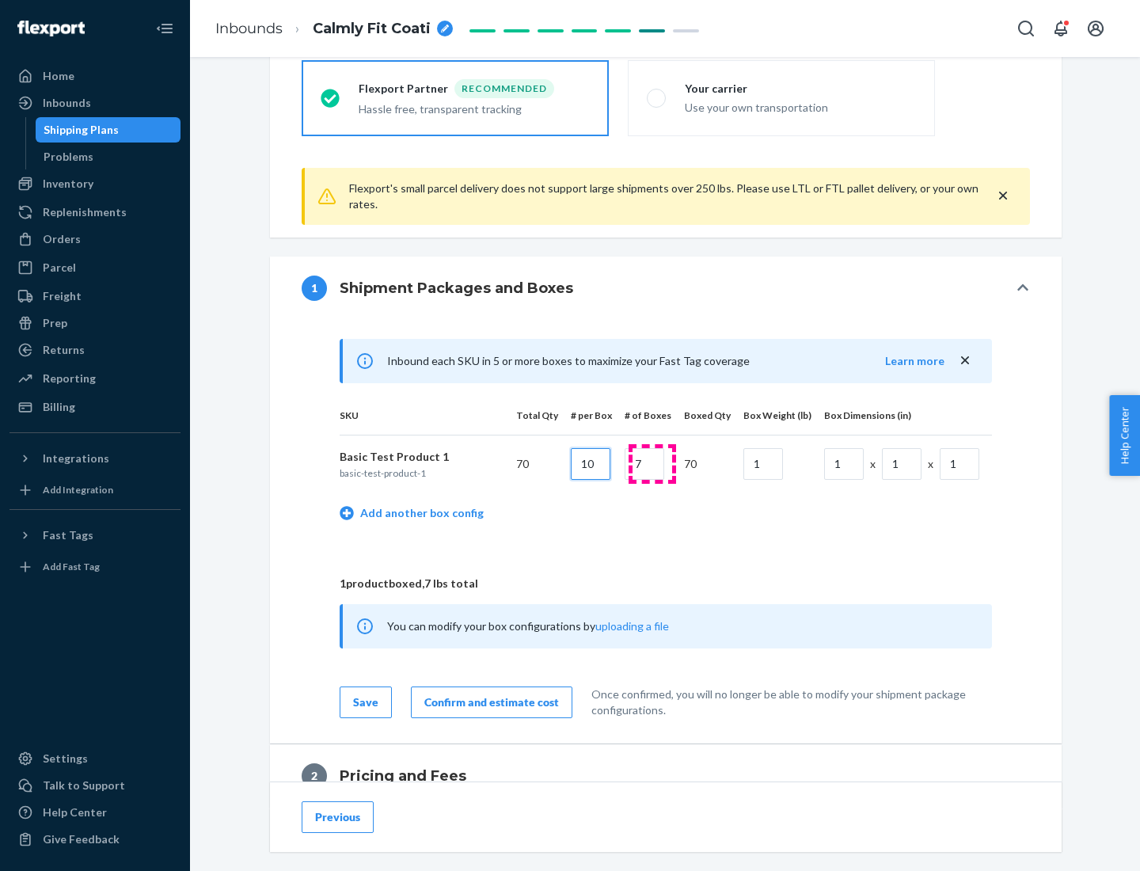
type input "10"
type input "7"
type input "1"
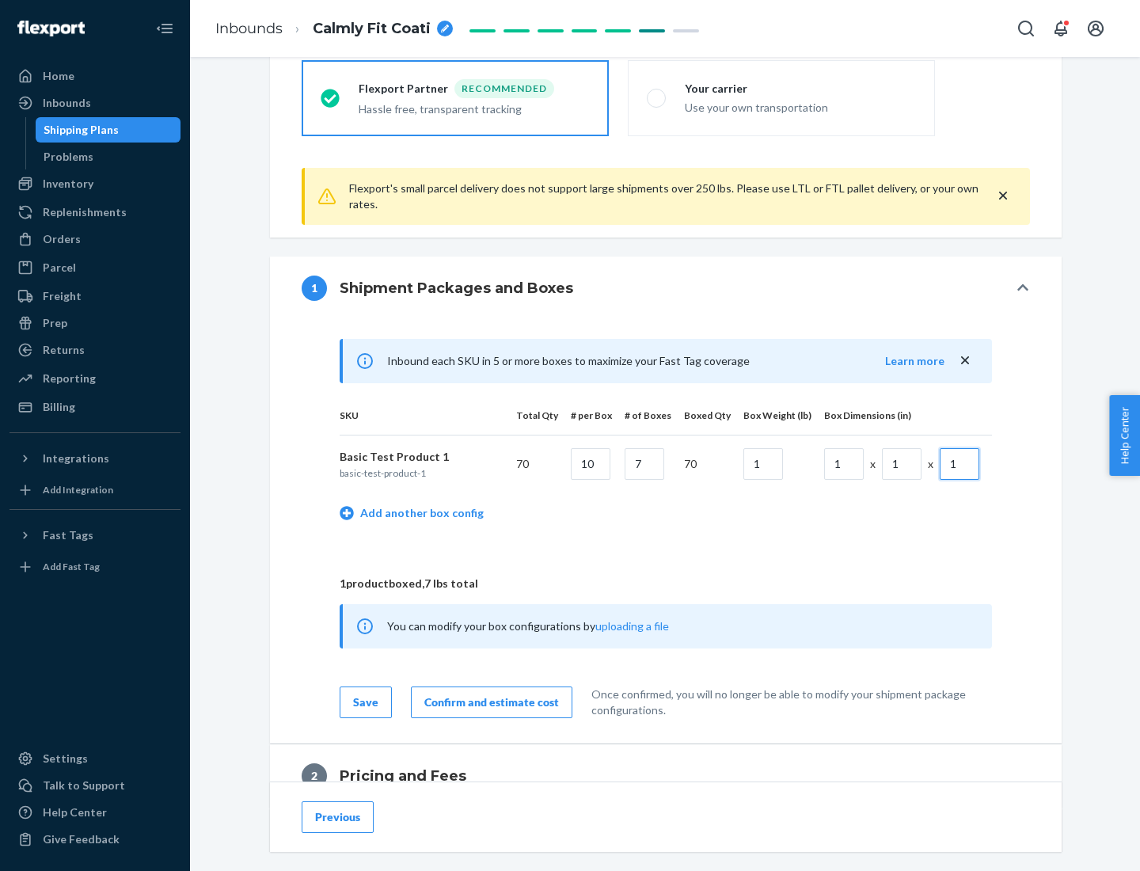
scroll to position [692, 0]
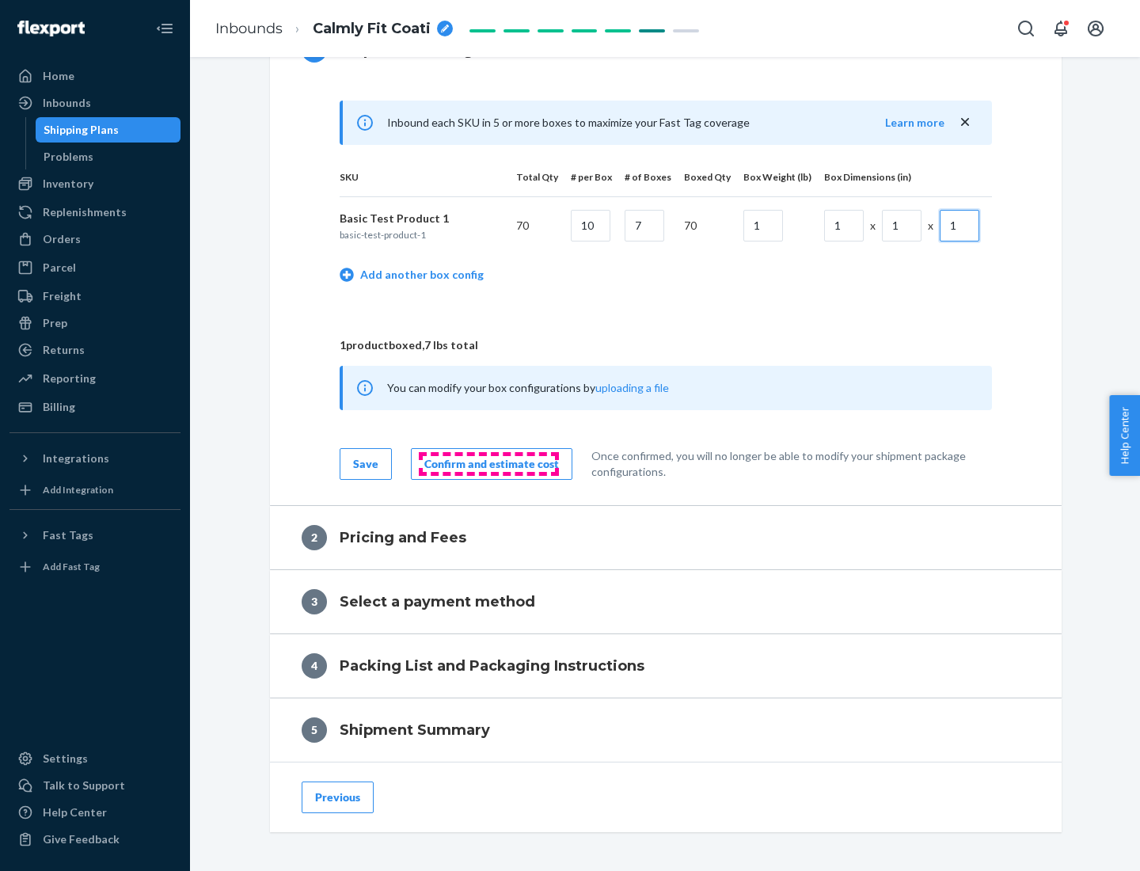
type input "1"
click at [488, 463] on div "Confirm and estimate cost" at bounding box center [491, 464] width 135 height 16
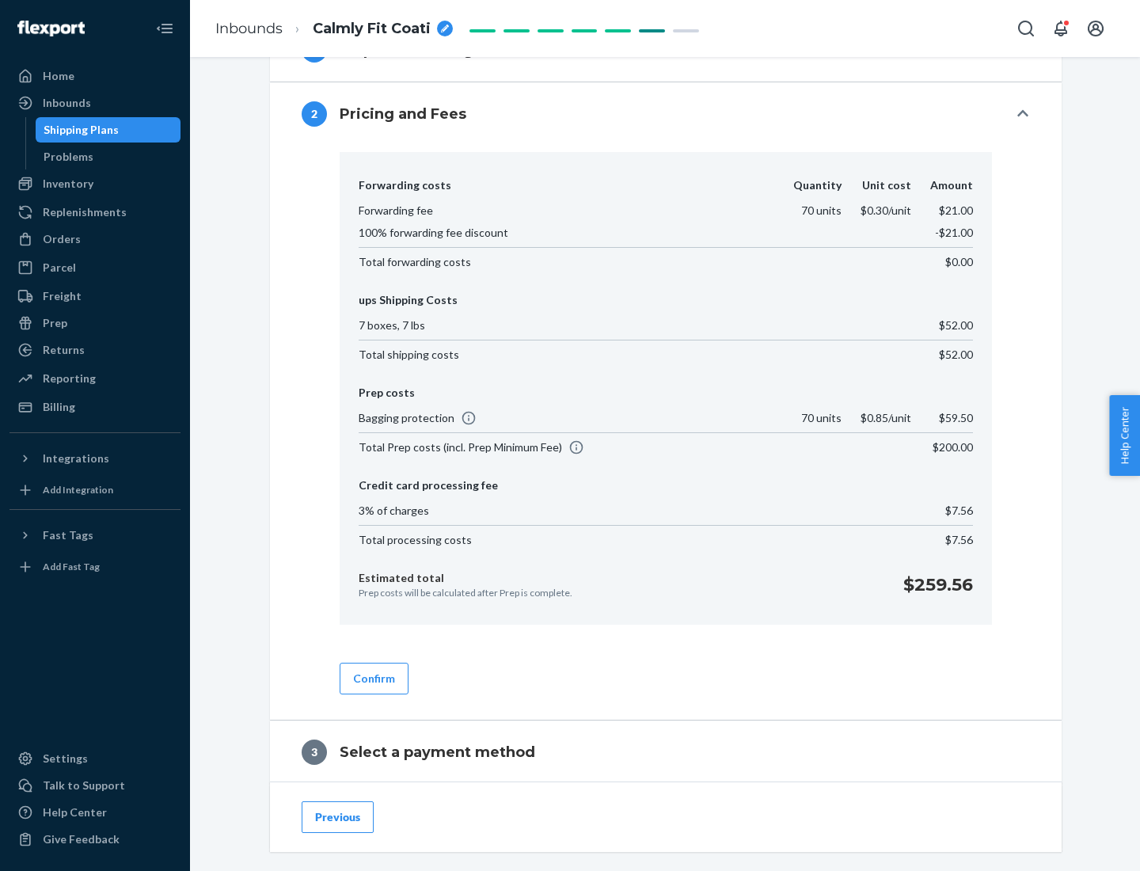
scroll to position [906, 0]
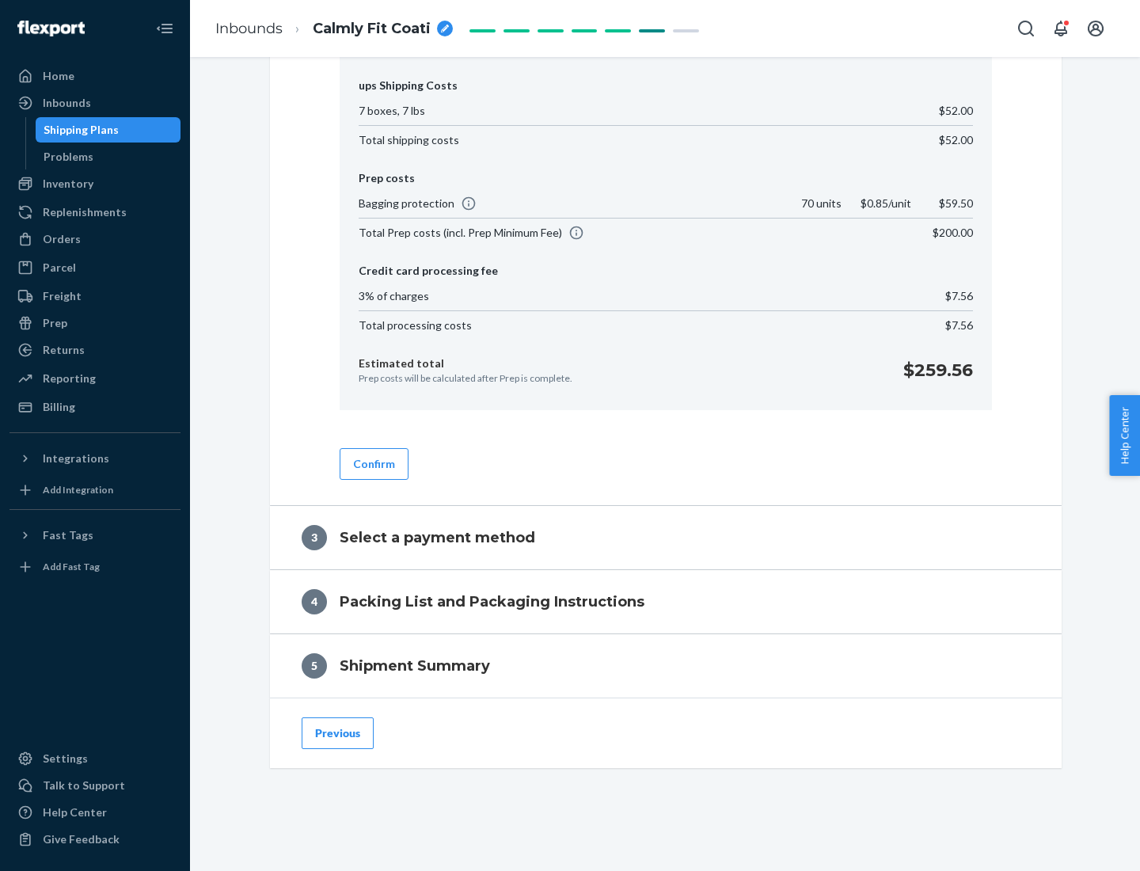
click at [373, 463] on button "Confirm" at bounding box center [374, 464] width 69 height 32
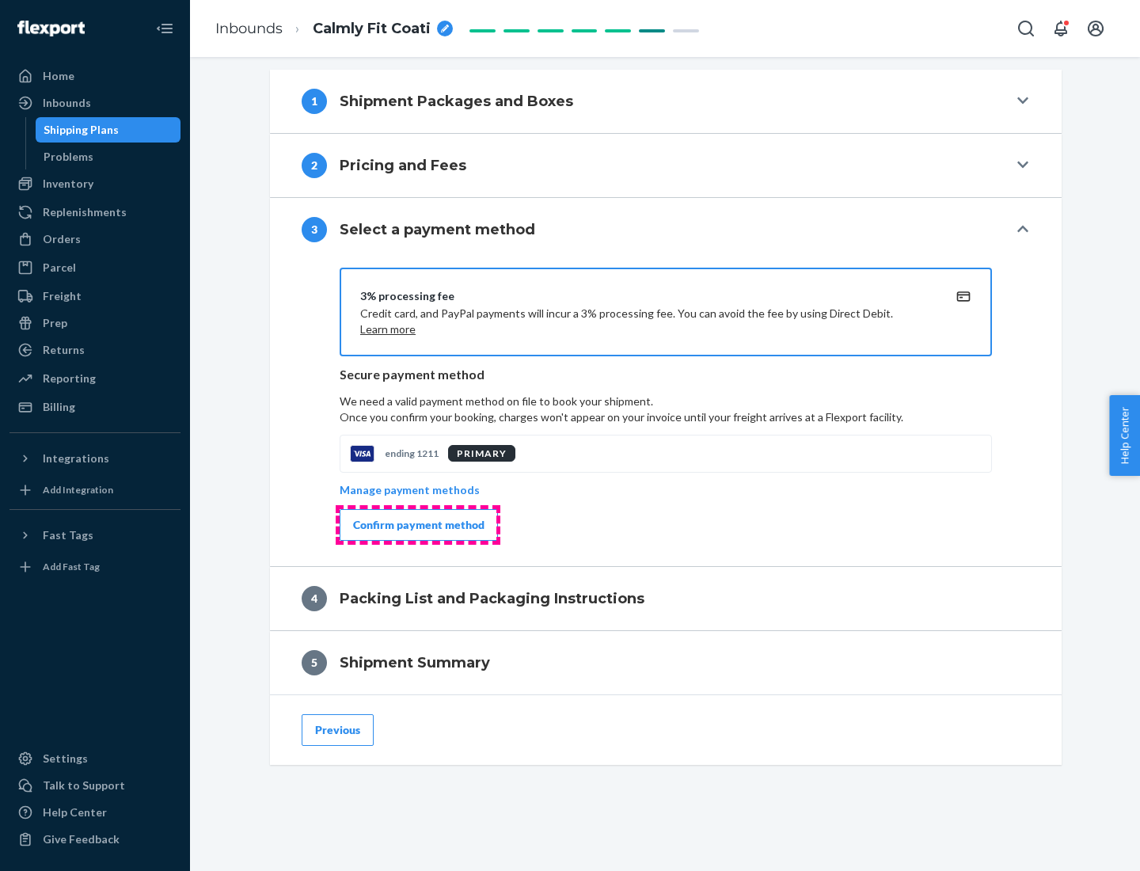
click at [417, 525] on div "Confirm payment method" at bounding box center [418, 525] width 131 height 16
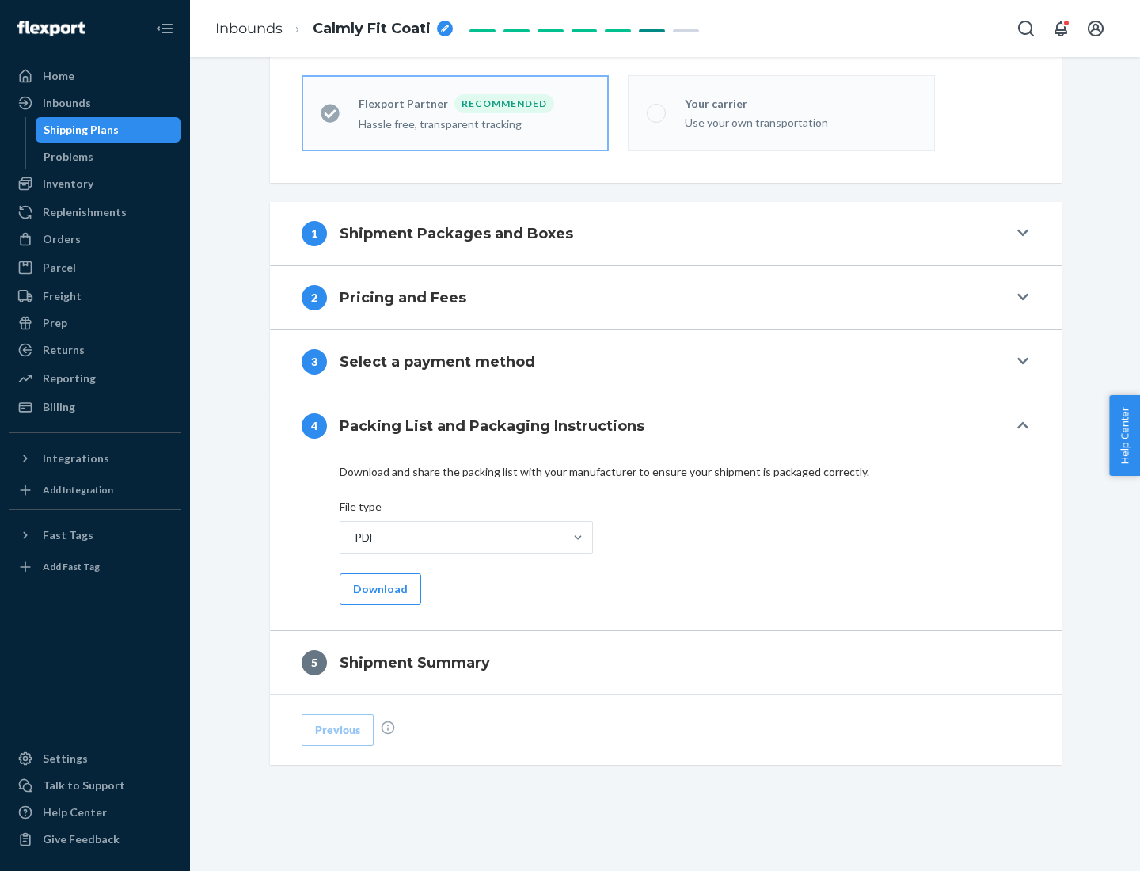
scroll to position [439, 0]
click at [378, 588] on button "Download" at bounding box center [381, 589] width 82 height 32
